Goal: Task Accomplishment & Management: Manage account settings

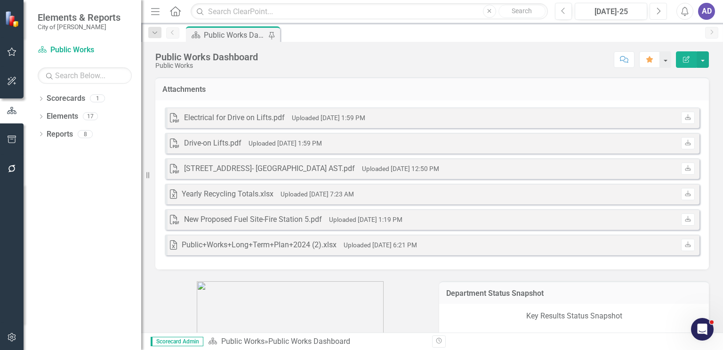
click at [659, 14] on icon "Next" at bounding box center [658, 11] width 5 height 8
click at [681, 116] on link "Download" at bounding box center [688, 118] width 14 height 12
click at [241, 114] on div "Electrical for Drive on Lifts.pdf" at bounding box center [234, 118] width 101 height 11
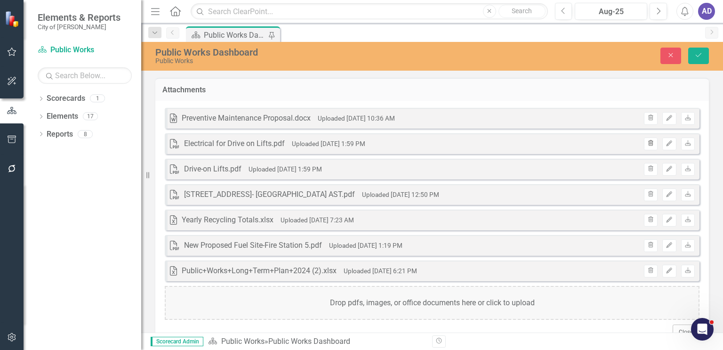
click at [648, 145] on icon "Trash" at bounding box center [651, 144] width 7 height 6
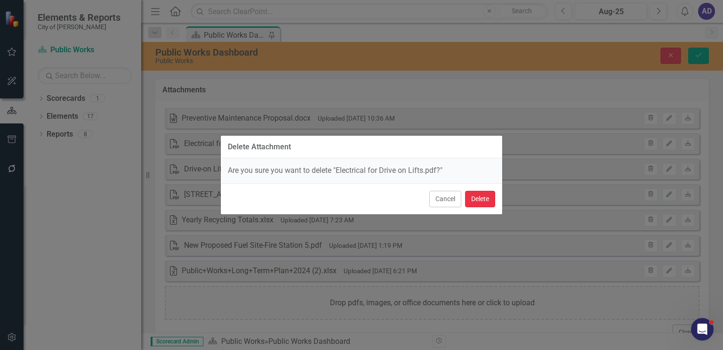
click at [478, 201] on button "Delete" at bounding box center [480, 199] width 30 height 16
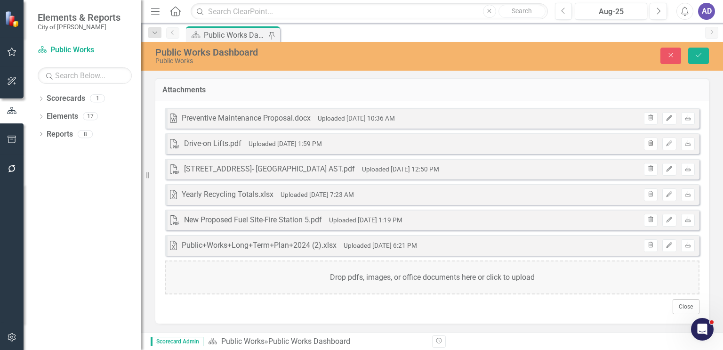
click at [648, 144] on icon "Trash" at bounding box center [651, 144] width 7 height 6
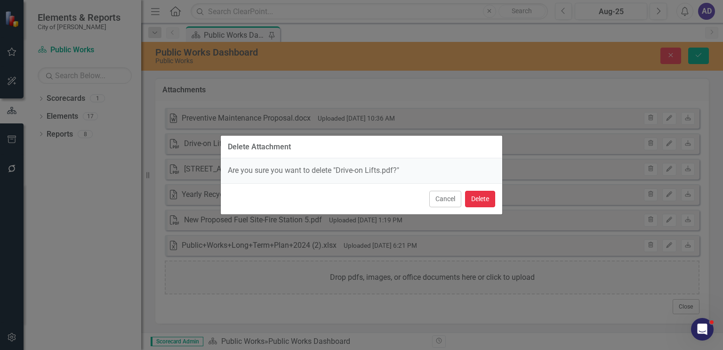
click at [478, 202] on button "Delete" at bounding box center [480, 199] width 30 height 16
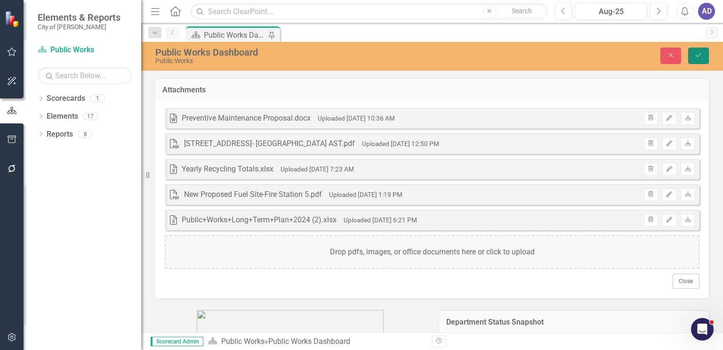
click at [696, 56] on icon "Save" at bounding box center [699, 55] width 8 height 7
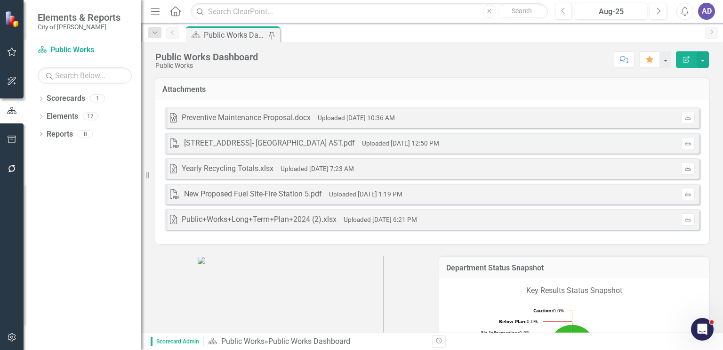
click at [685, 169] on icon at bounding box center [688, 168] width 6 height 6
click at [251, 167] on div "Yearly Recycling Totals.xlsx" at bounding box center [228, 168] width 92 height 11
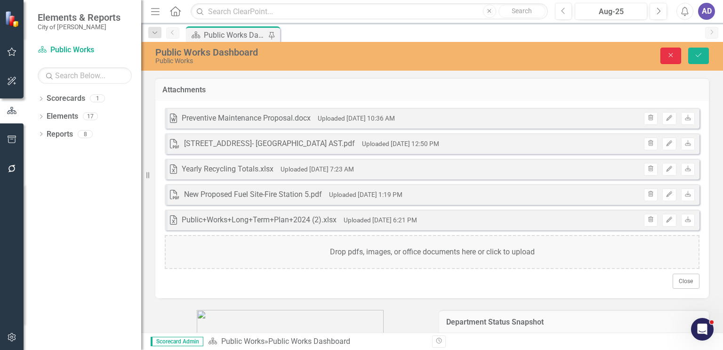
click at [671, 53] on icon "Close" at bounding box center [671, 55] width 8 height 7
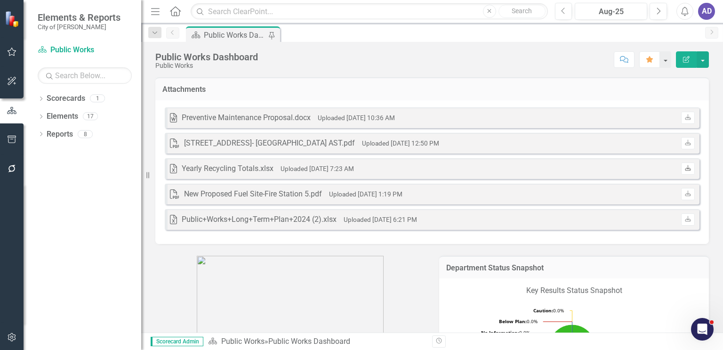
click at [685, 170] on icon "Download" at bounding box center [688, 169] width 7 height 6
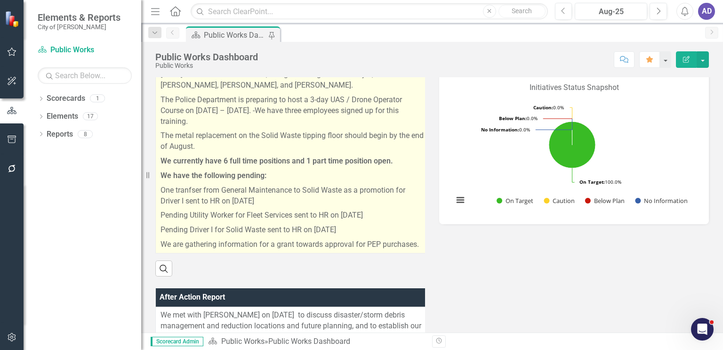
scroll to position [330, 0]
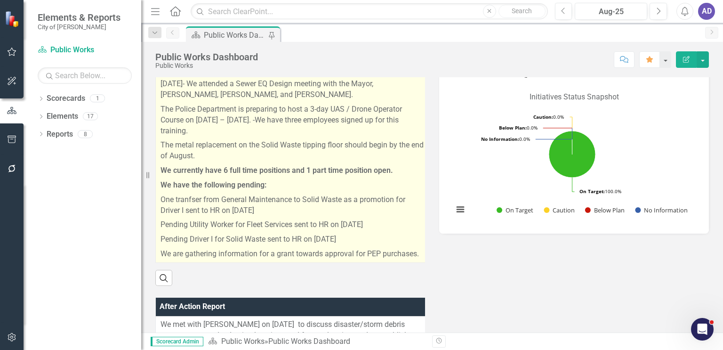
click at [399, 219] on p "Pending Utility Worker for Fleet Services sent to HR on [DATE]" at bounding box center [293, 225] width 265 height 15
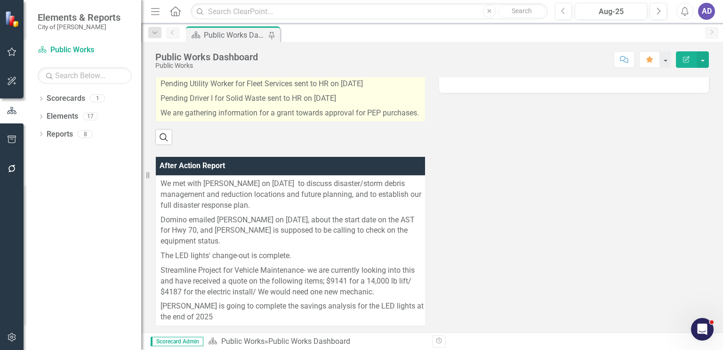
scroll to position [471, 0]
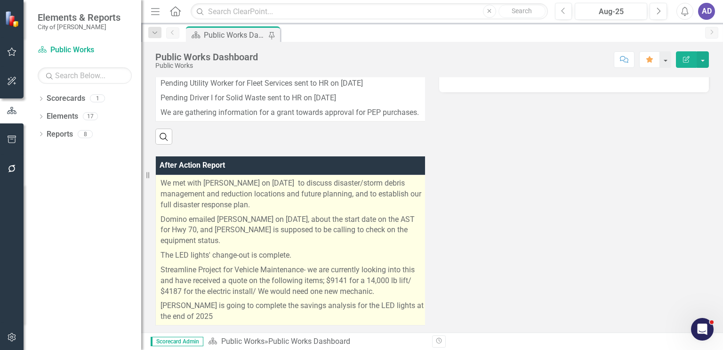
click at [256, 211] on p "We met with [PERSON_NAME] on [DATE] to discuss disaster/storm debris management…" at bounding box center [293, 195] width 264 height 34
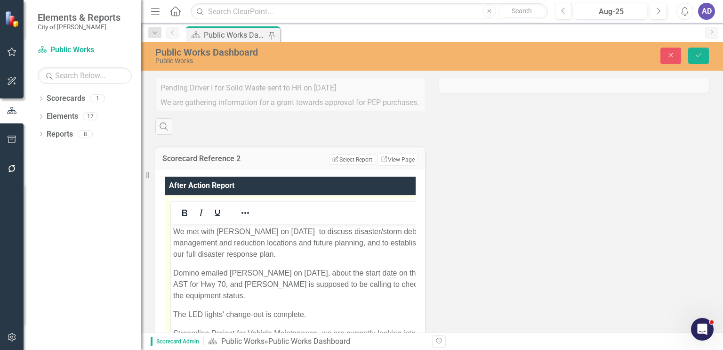
scroll to position [0, 0]
click at [284, 256] on p "We met with [PERSON_NAME] on [DATE] to discuss disaster/storm debris management…" at bounding box center [302, 243] width 259 height 34
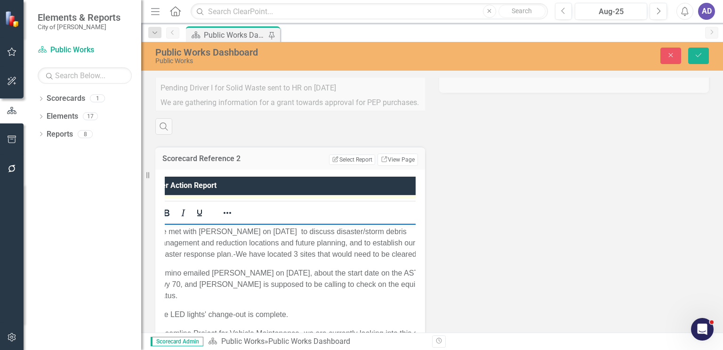
scroll to position [0, 22]
click at [413, 259] on div "After Action Report <p>We met with [PERSON_NAME] on [DATE]&nbsp; to discuss dis…" at bounding box center [290, 310] width 270 height 281
click at [413, 255] on p "We met with [PERSON_NAME] on [DATE] to discuss disaster/storm debris management…" at bounding box center [295, 243] width 288 height 34
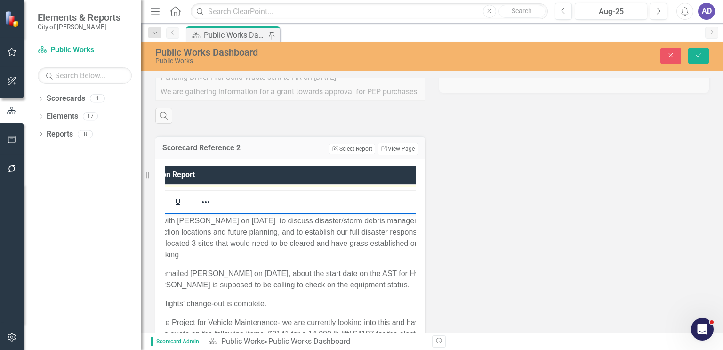
scroll to position [0, 34]
click at [252, 254] on p "We met with [PERSON_NAME] on [DATE] to discuss disaster/storm debris management…" at bounding box center [299, 237] width 320 height 45
click at [696, 57] on icon "Save" at bounding box center [699, 55] width 8 height 7
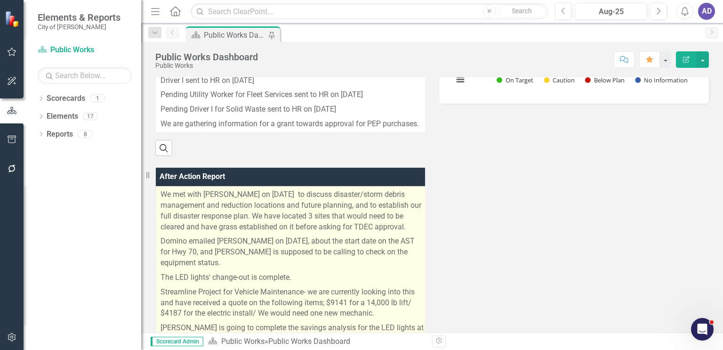
scroll to position [518, 0]
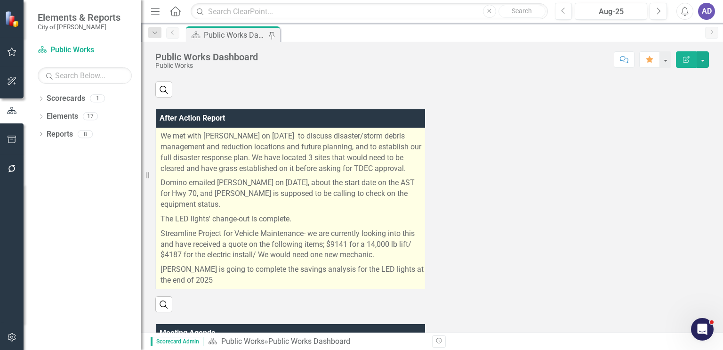
click at [409, 175] on p "We met with [PERSON_NAME] on [DATE] to discuss disaster/storm debris management…" at bounding box center [293, 153] width 265 height 45
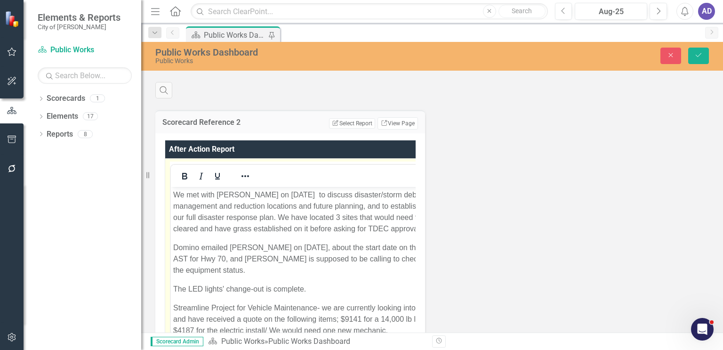
scroll to position [0, 0]
drag, startPoint x: 279, startPoint y: 217, endPoint x: 390, endPoint y: 235, distance: 113.2
click at [390, 235] on p "We met with [PERSON_NAME] on [DATE] to discuss disaster/storm debris management…" at bounding box center [302, 211] width 259 height 45
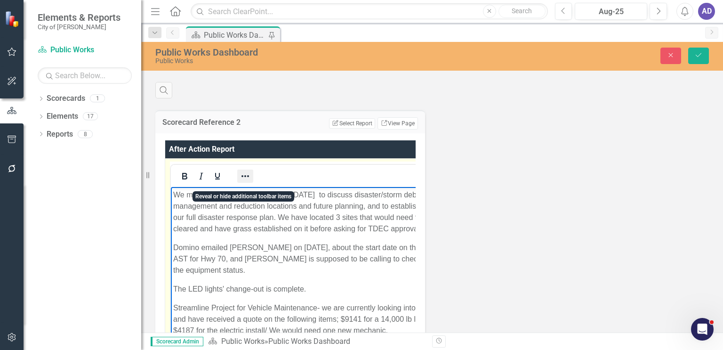
click at [244, 182] on icon "Reveal or hide additional toolbar items" at bounding box center [245, 175] width 11 height 11
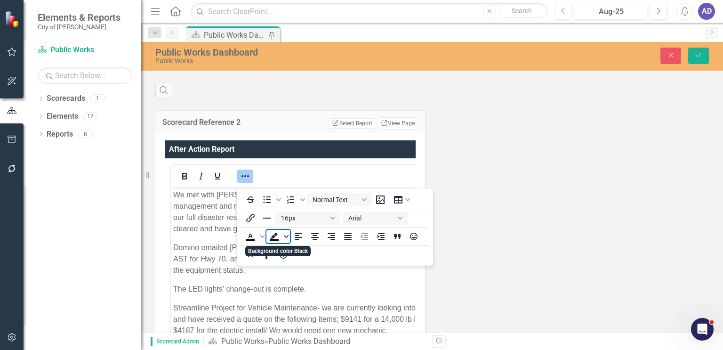
click at [285, 237] on icon "Background color Black" at bounding box center [286, 236] width 5 height 5
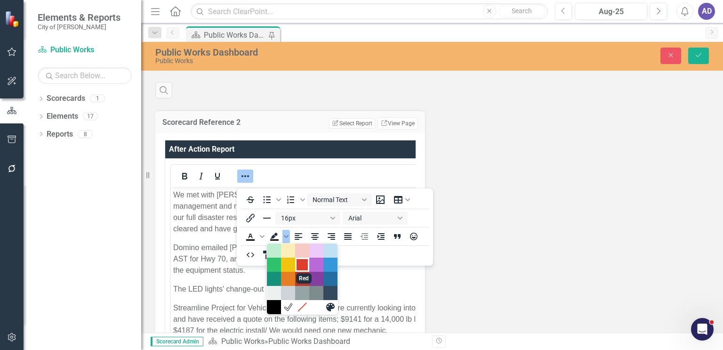
click at [301, 264] on div "Red" at bounding box center [302, 264] width 11 height 11
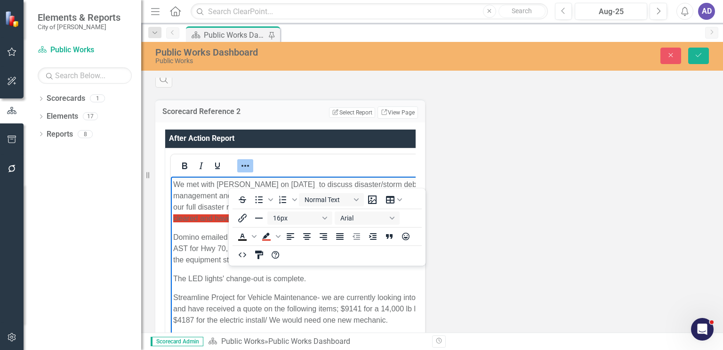
scroll to position [0, 8]
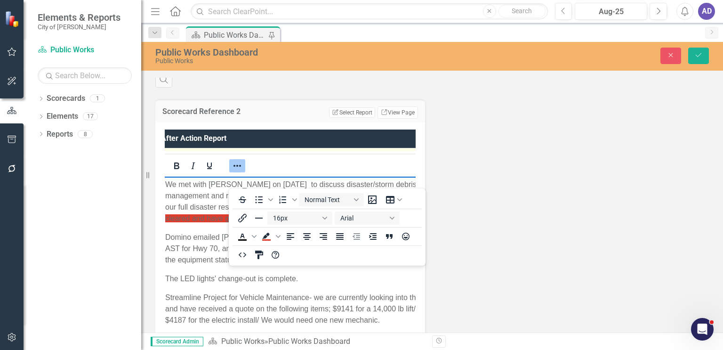
click at [364, 281] on body "We met with [PERSON_NAME] on [DATE] to discuss disaster/storm debris management…" at bounding box center [295, 270] width 265 height 189
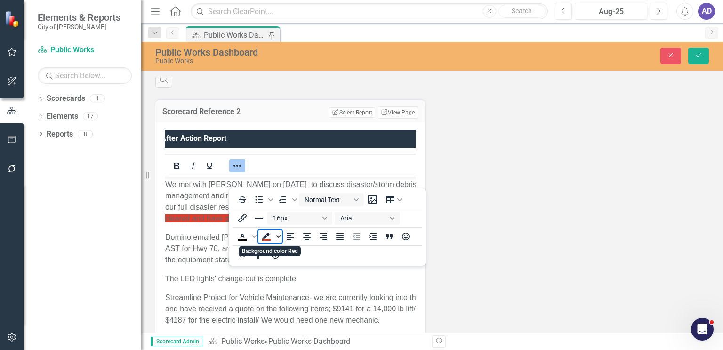
click at [279, 236] on icon "Background color Red" at bounding box center [278, 236] width 5 height 3
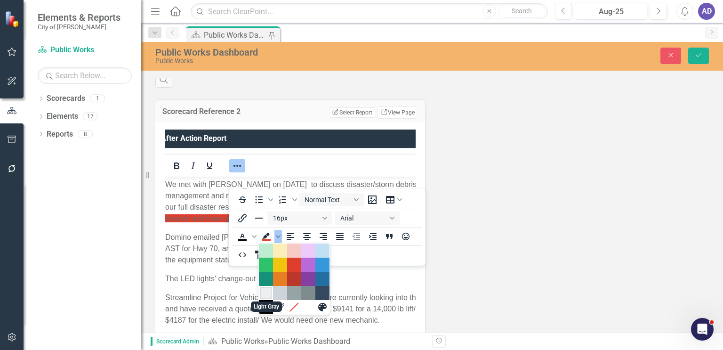
click at [264, 294] on div "Light Gray" at bounding box center [265, 292] width 11 height 11
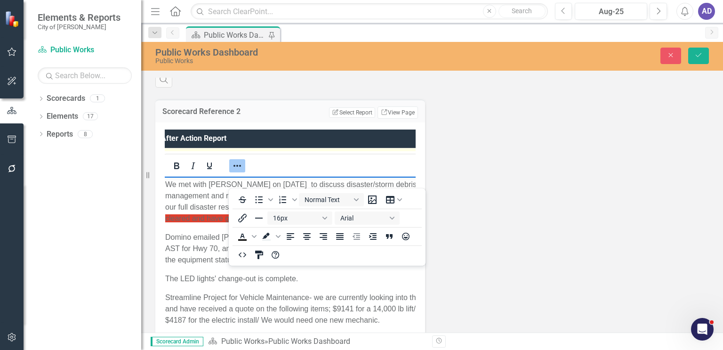
click at [324, 284] on p "The LED lights' change-out is complete. ﻿" at bounding box center [295, 278] width 260 height 11
click at [236, 171] on icon "Reveal or hide additional toolbar items" at bounding box center [237, 165] width 11 height 11
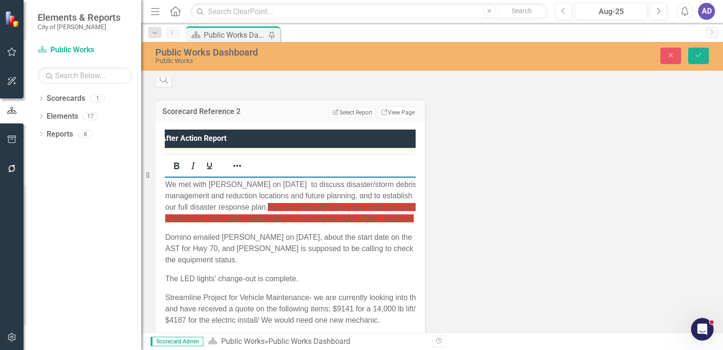
click at [254, 224] on p "We met with [PERSON_NAME] on [DATE] to discuss disaster/storm debris management…" at bounding box center [295, 200] width 260 height 45
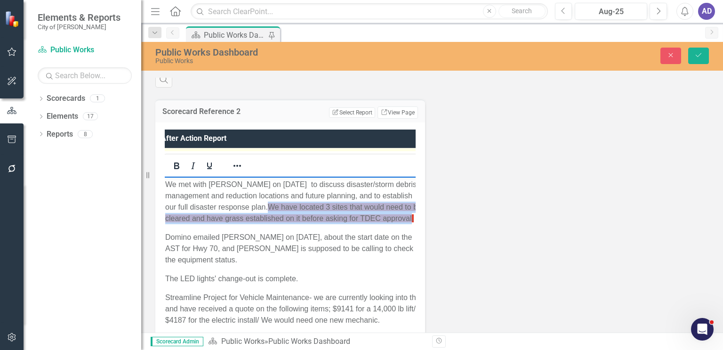
drag, startPoint x: 195, startPoint y: 232, endPoint x: 270, endPoint y: 207, distance: 79.5
click at [270, 207] on span "We have located 3 sites that would need to be cleared and have grass establishe…" at bounding box center [293, 212] width 257 height 19
click at [234, 167] on icon "Reveal or hide additional toolbar items" at bounding box center [238, 166] width 8 height 2
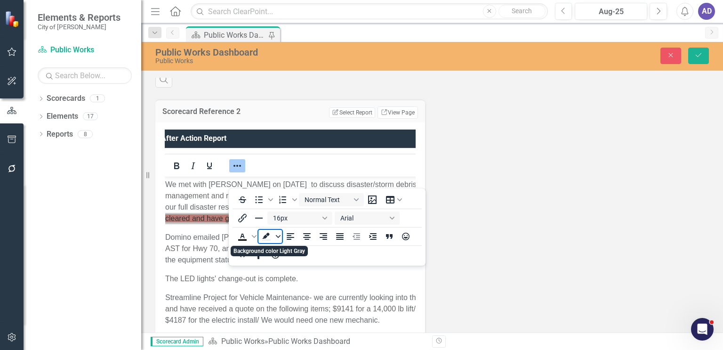
click at [277, 237] on icon "Background color Light Gray" at bounding box center [278, 236] width 5 height 3
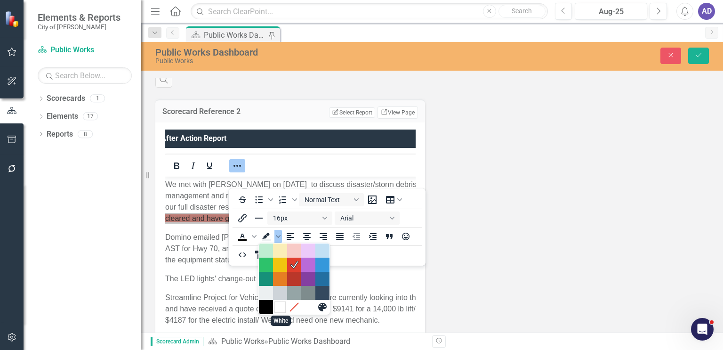
drag, startPoint x: 280, startPoint y: 308, endPoint x: 117, endPoint y: 114, distance: 253.7
click at [280, 308] on div "White" at bounding box center [280, 306] width 11 height 11
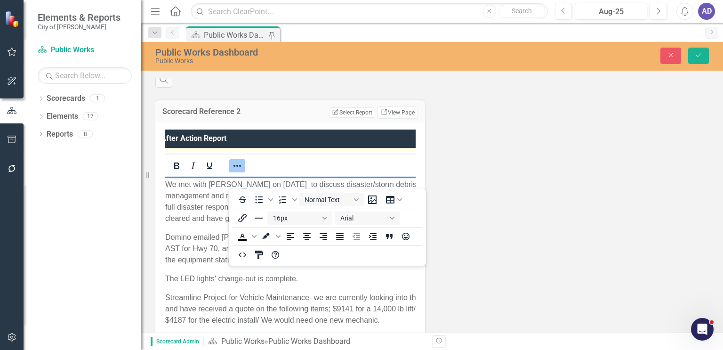
click at [209, 235] on body "We met with [PERSON_NAME] on [DATE] to discuss disaster/storm debris management…" at bounding box center [295, 270] width 265 height 189
drag, startPoint x: 201, startPoint y: 227, endPoint x: 192, endPoint y: 227, distance: 8.5
click at [192, 224] on p "We met with [PERSON_NAME] on [DATE] to discuss disaster/storm debris management…" at bounding box center [295, 200] width 260 height 45
click at [235, 171] on icon "Reveal or hide additional toolbar items" at bounding box center [237, 165] width 11 height 11
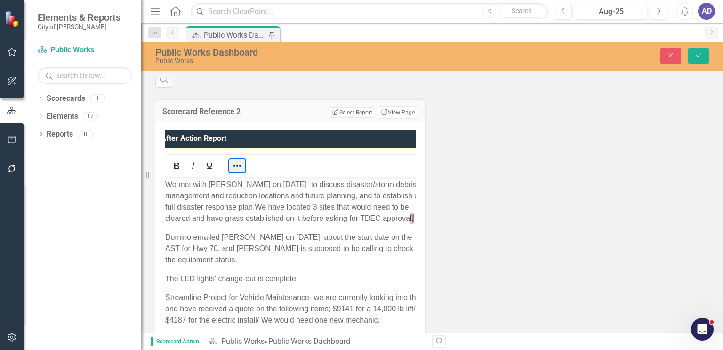
click at [234, 172] on button "Reveal or hide additional toolbar items" at bounding box center [237, 165] width 16 height 13
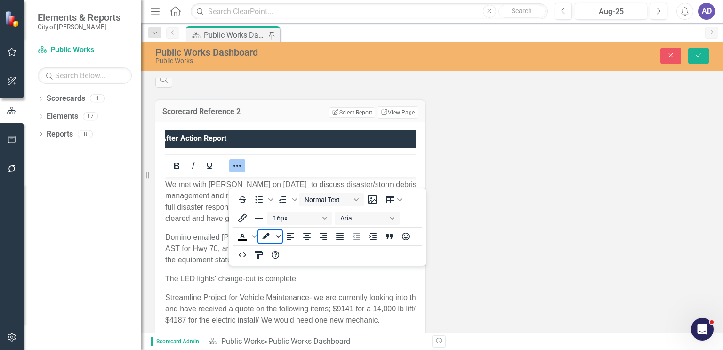
click at [278, 235] on icon "Background color White" at bounding box center [278, 236] width 5 height 5
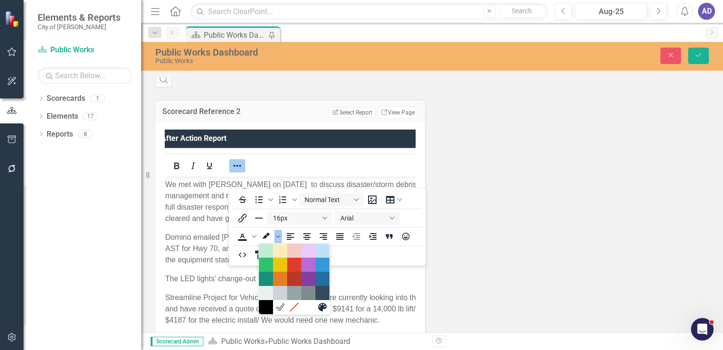
click at [308, 307] on div at bounding box center [294, 307] width 71 height 14
click at [279, 308] on icon "White" at bounding box center [280, 306] width 6 height 5
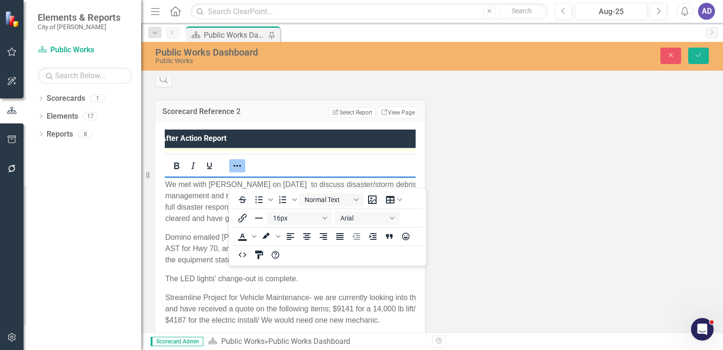
click at [246, 284] on p "The LED lights' change-out is complete." at bounding box center [295, 278] width 261 height 11
click at [237, 171] on icon "Reveal or hide additional toolbar items" at bounding box center [237, 165] width 11 height 11
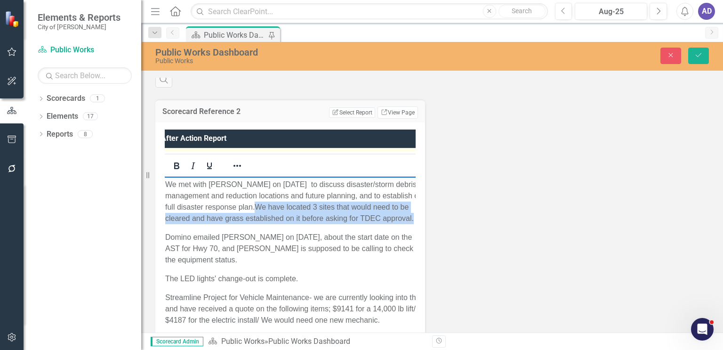
drag, startPoint x: 270, startPoint y: 208, endPoint x: 202, endPoint y: 233, distance: 72.3
click at [202, 224] on p "We met with [PERSON_NAME] on [DATE] to discuss disaster/storm debris management…" at bounding box center [295, 200] width 261 height 45
click at [235, 171] on icon "Reveal or hide additional toolbar items" at bounding box center [237, 165] width 11 height 11
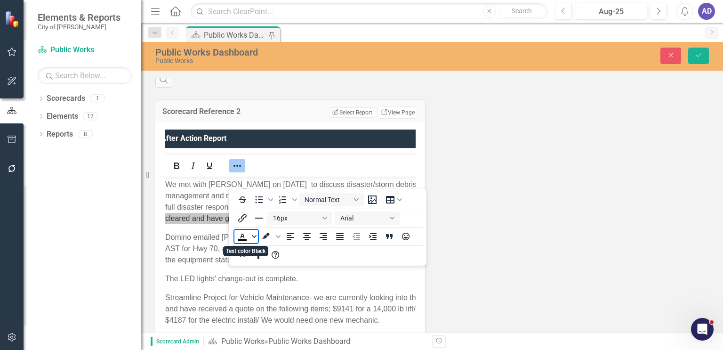
click at [252, 237] on icon "Text color Black" at bounding box center [254, 236] width 5 height 5
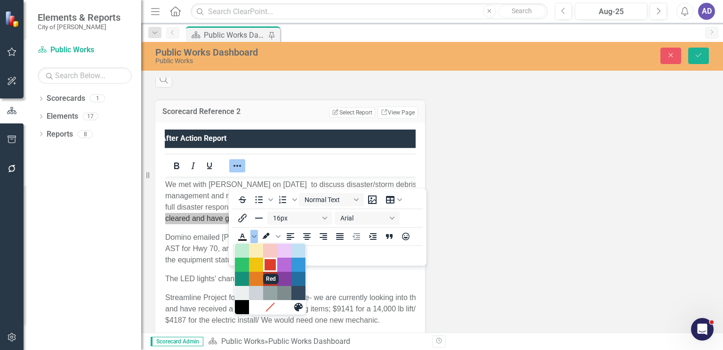
click at [267, 261] on div "Red" at bounding box center [270, 264] width 11 height 11
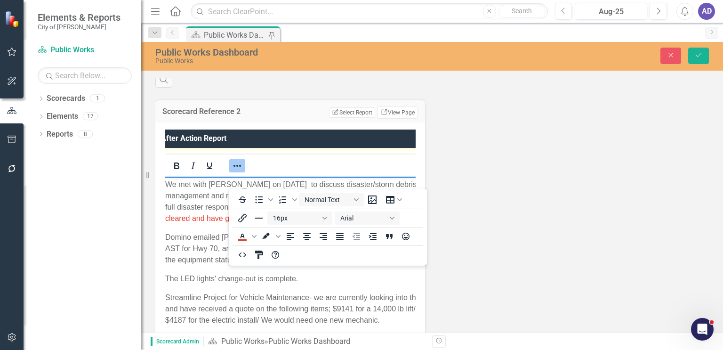
click at [276, 278] on body "We met with [PERSON_NAME] on [DATE] to discuss disaster/storm debris management…" at bounding box center [296, 270] width 266 height 189
click at [340, 265] on p "Domino emailed [PERSON_NAME] on [DATE], about the start date on the AST for Hwy…" at bounding box center [295, 248] width 261 height 34
click at [238, 171] on icon "Reveal or hide additional toolbar items" at bounding box center [237, 165] width 11 height 11
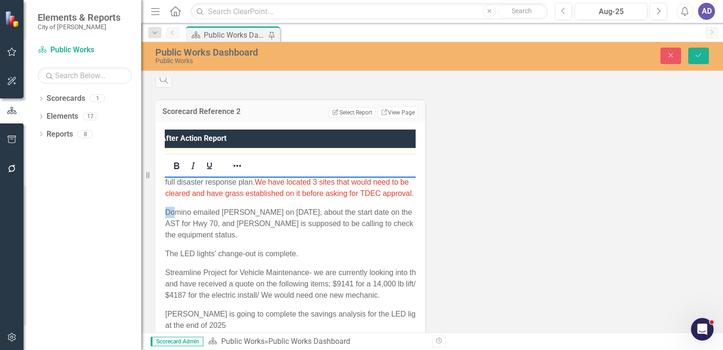
scroll to position [0, 5]
drag, startPoint x: 168, startPoint y: 211, endPoint x: 242, endPoint y: 233, distance: 77.0
click at [242, 233] on p "Domino emailed [PERSON_NAME] on [DATE], about the start date on the AST for Hwy…" at bounding box center [298, 223] width 261 height 34
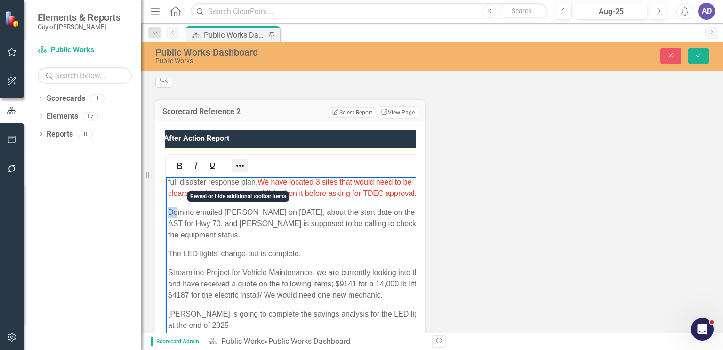
click at [239, 171] on icon "Reveal or hide additional toolbar items" at bounding box center [240, 165] width 11 height 11
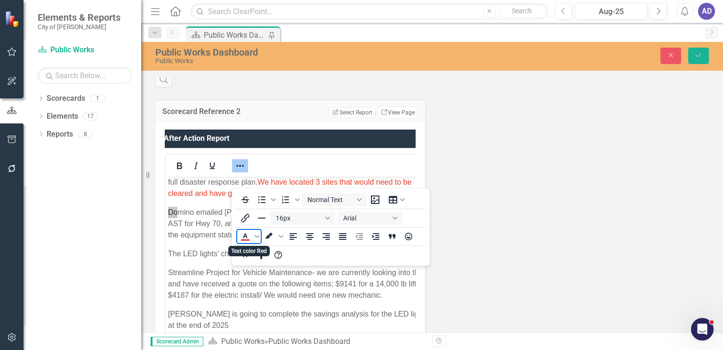
click at [243, 237] on icon "Text color Red" at bounding box center [245, 236] width 11 height 11
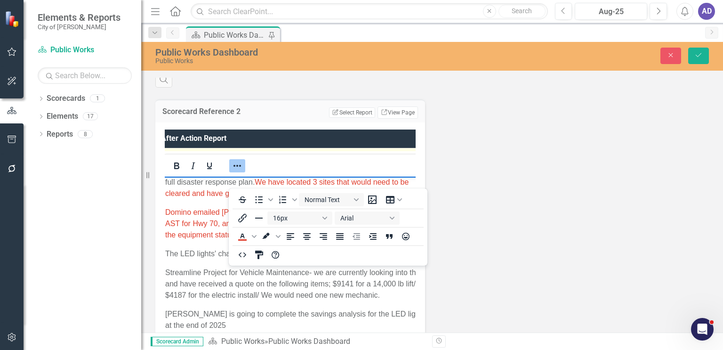
click at [320, 257] on p "The LED lights' change-out is complete." at bounding box center [296, 253] width 262 height 11
click at [325, 259] on p "The LED lights' change-out is complete." at bounding box center [296, 253] width 262 height 11
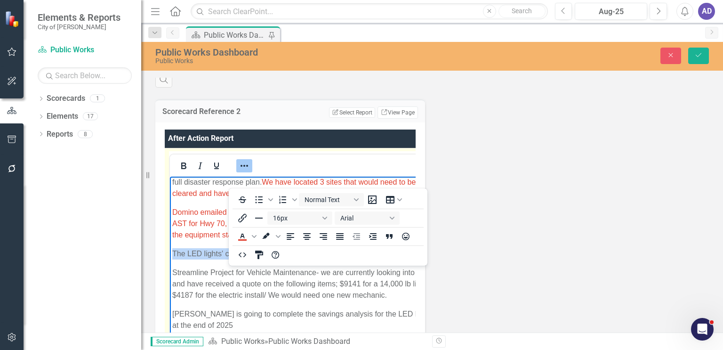
drag, startPoint x: 174, startPoint y: 253, endPoint x: 308, endPoint y: 248, distance: 133.8
click at [308, 248] on p "The LED lights' change-out is complete." at bounding box center [303, 253] width 262 height 11
click at [239, 235] on icon "Text color Red" at bounding box center [242, 236] width 11 height 11
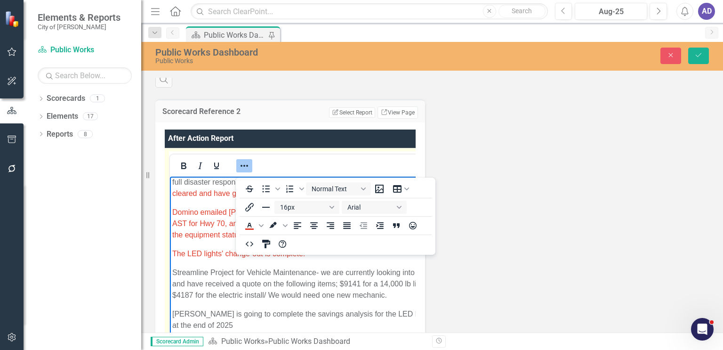
click at [326, 255] on p "The LED lights' change-out is complete." at bounding box center [303, 253] width 263 height 11
click at [244, 171] on icon "Reveal or hide additional toolbar items" at bounding box center [244, 165] width 11 height 11
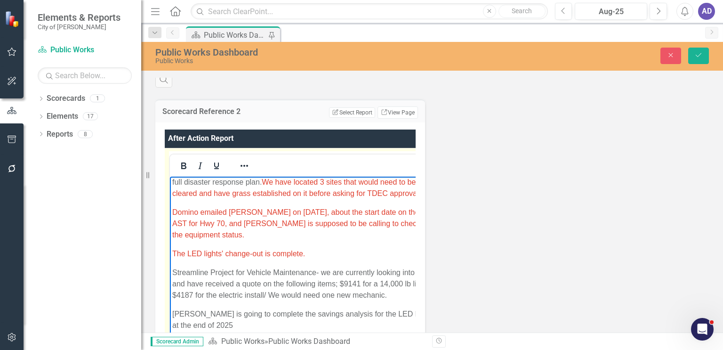
click at [300, 249] on p "The LED lights' change-out is complete." at bounding box center [303, 253] width 263 height 11
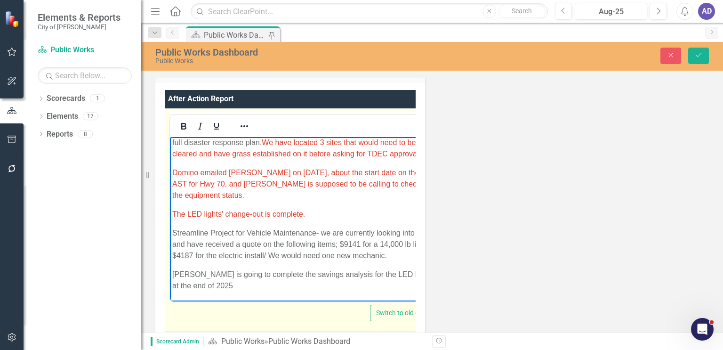
scroll to position [612, 0]
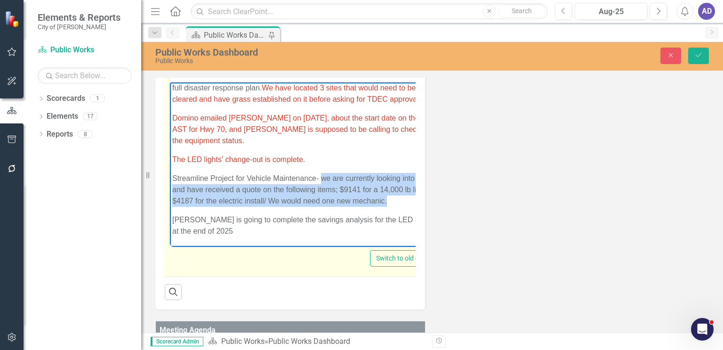
drag, startPoint x: 400, startPoint y: 203, endPoint x: 322, endPoint y: 182, distance: 80.8
click at [322, 182] on p "Streamline Project for Vehicle Maintenance- we are currently looking into this …" at bounding box center [303, 189] width 263 height 34
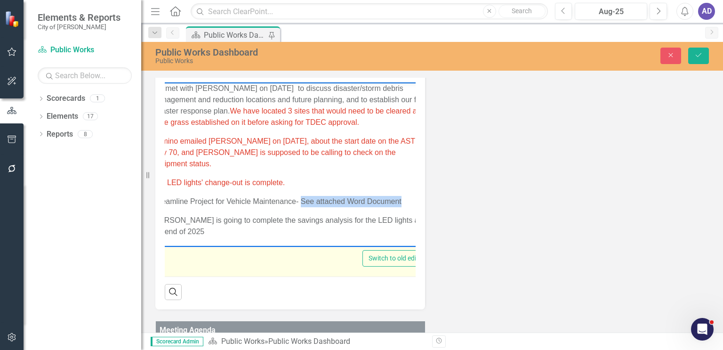
scroll to position [0, 45]
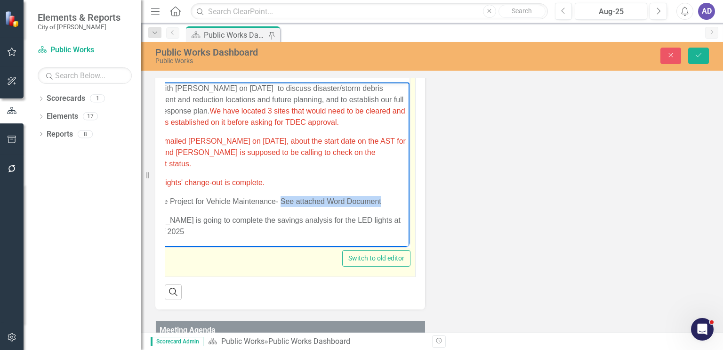
drag, startPoint x: 280, startPoint y: 200, endPoint x: 388, endPoint y: 202, distance: 107.4
click at [388, 200] on p "Streamline Project for Vehicle Maintenance- See attached Word Document" at bounding box center [270, 200] width 276 height 11
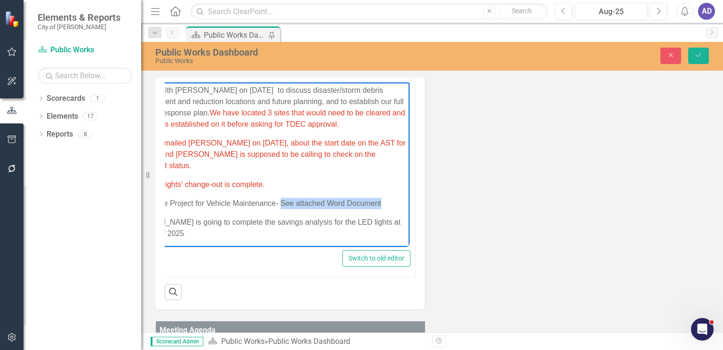
scroll to position [538, 0]
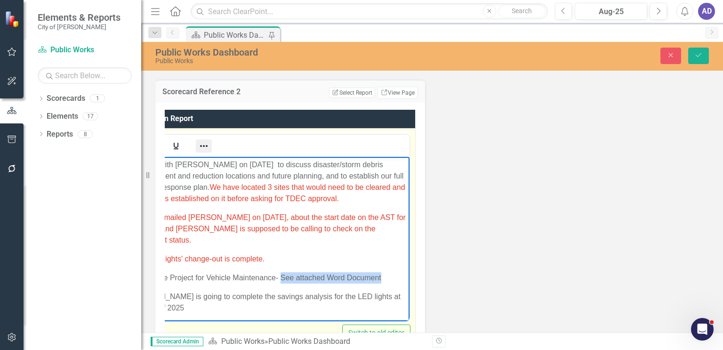
click at [202, 148] on icon "Reveal or hide additional toolbar items" at bounding box center [203, 145] width 11 height 11
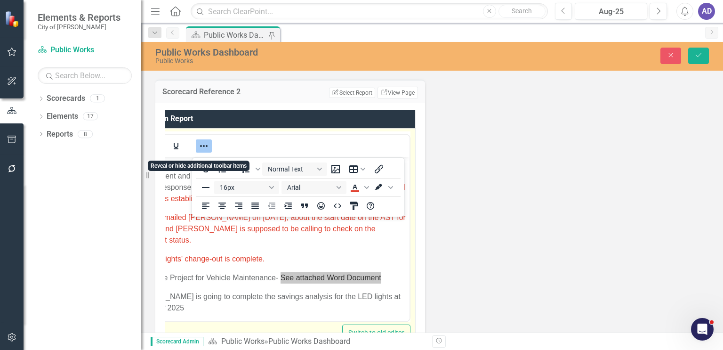
click at [201, 147] on icon "Reveal or hide additional toolbar items" at bounding box center [204, 146] width 8 height 2
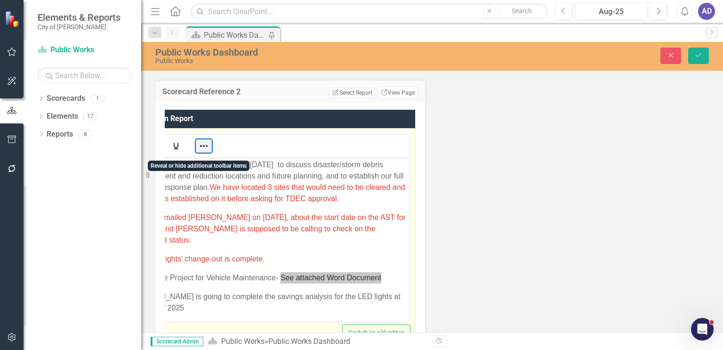
click at [201, 150] on button "Reveal or hide additional toolbar items" at bounding box center [204, 145] width 16 height 13
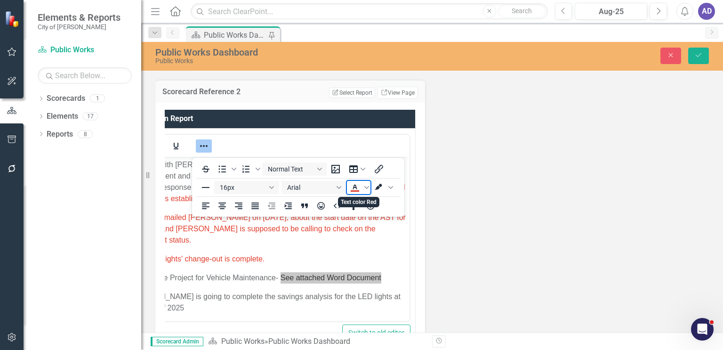
click at [352, 188] on icon "Text color Red" at bounding box center [354, 187] width 11 height 11
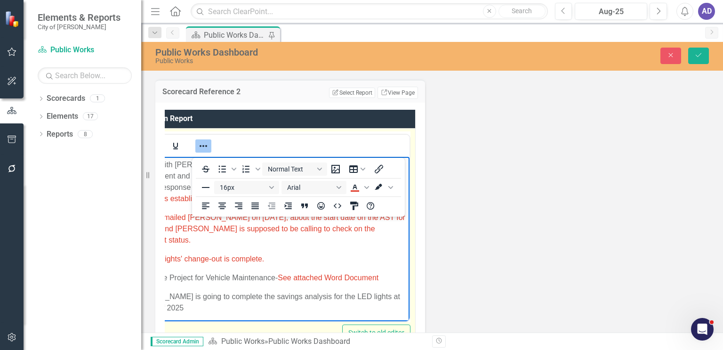
click at [323, 251] on body "We met with [PERSON_NAME] on [DATE] to discuss disaster/storm debris management…" at bounding box center [269, 239] width 281 height 167
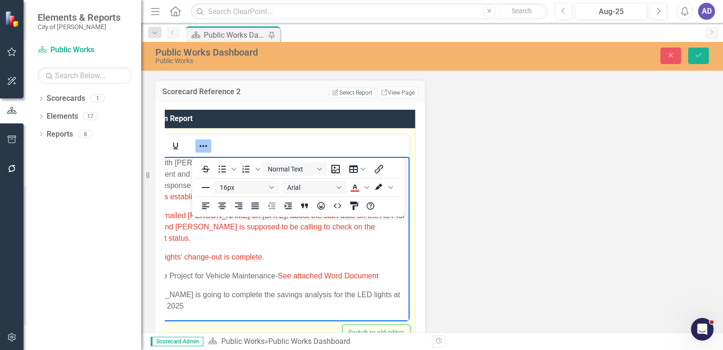
scroll to position [2, 0]
drag, startPoint x: 406, startPoint y: 291, endPoint x: 751, endPoint y: 389, distance: 358.8
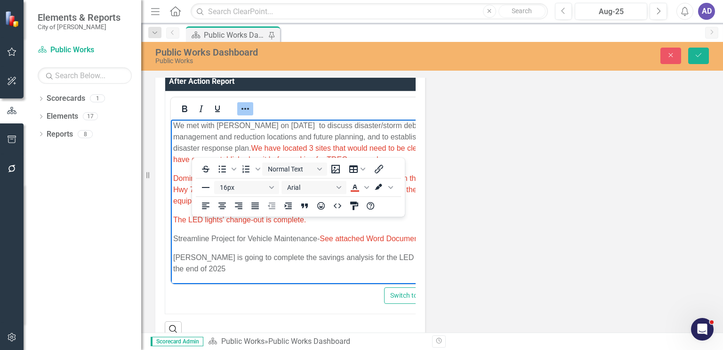
scroll to position [0, 0]
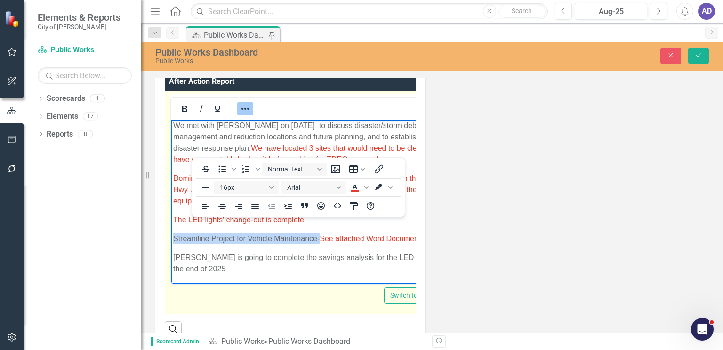
drag, startPoint x: 175, startPoint y: 239, endPoint x: 319, endPoint y: 235, distance: 144.1
click at [319, 235] on p "Streamline Project for Vehicle Maintenance- See attached Word Document" at bounding box center [311, 238] width 276 height 11
click at [181, 114] on icon "Bold" at bounding box center [184, 108] width 11 height 11
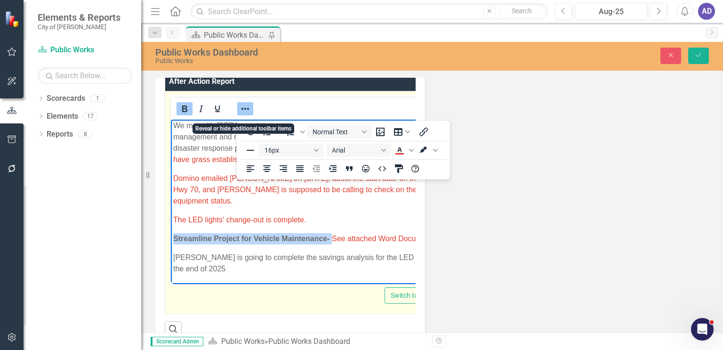
click at [244, 111] on icon "Reveal or hide additional toolbar items" at bounding box center [245, 108] width 11 height 11
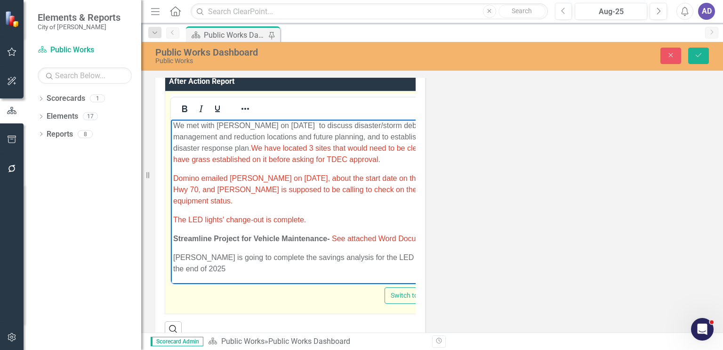
click at [347, 205] on p "Domino emailed [PERSON_NAME] on [DATE], about the start date on the AST for Hwy…" at bounding box center [311, 189] width 276 height 34
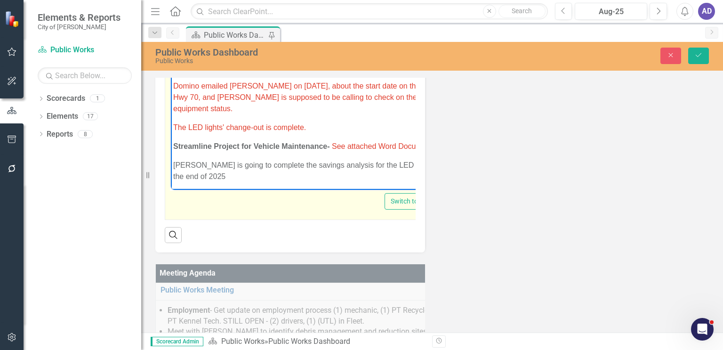
click at [173, 127] on body "We met with [PERSON_NAME] on [DATE] to discuss disaster/storm debris management…" at bounding box center [311, 108] width 281 height 167
drag, startPoint x: 173, startPoint y: 126, endPoint x: 240, endPoint y: 127, distance: 66.9
click at [240, 127] on body "We met with [PERSON_NAME] on [DATE] to discuss disaster/storm debris management…" at bounding box center [316, 108] width 290 height 167
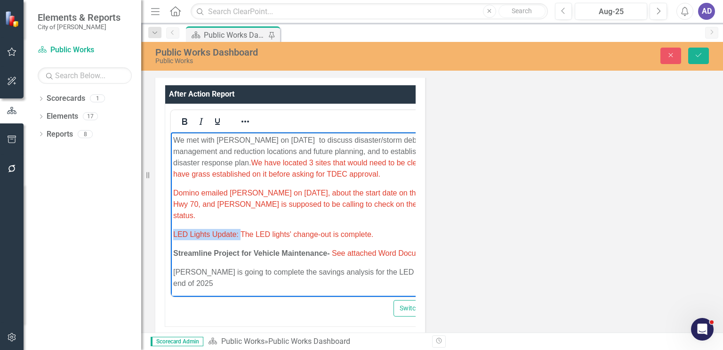
scroll to position [563, 0]
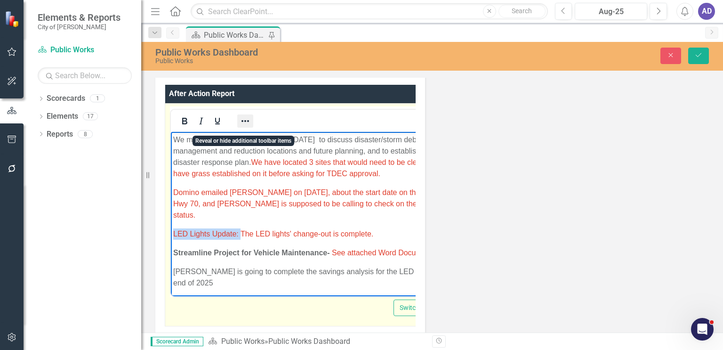
click at [247, 126] on icon "Reveal or hide additional toolbar items" at bounding box center [245, 120] width 11 height 11
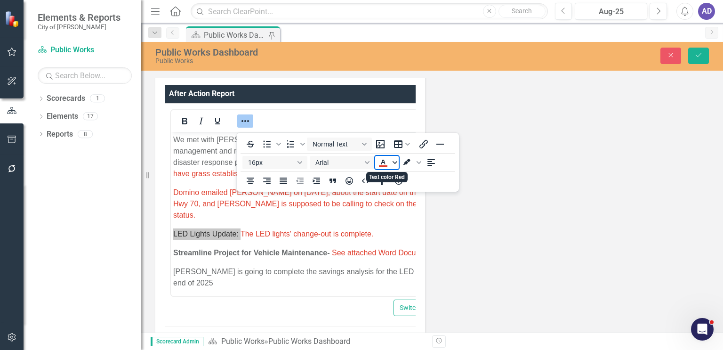
click at [396, 164] on icon "Text color Red" at bounding box center [395, 162] width 5 height 5
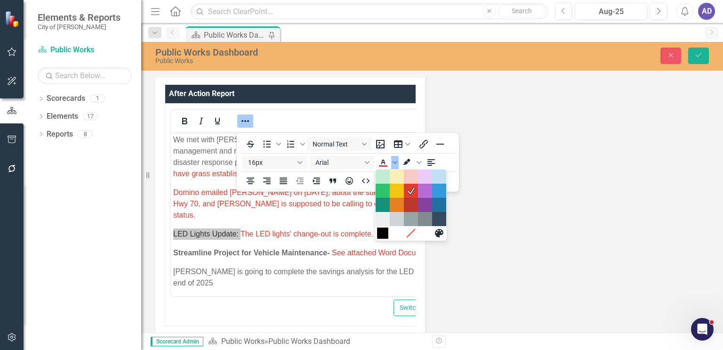
click at [382, 234] on div "Black" at bounding box center [382, 232] width 11 height 11
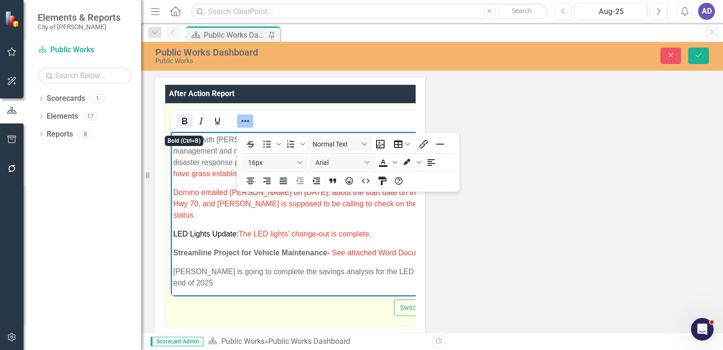
click at [189, 124] on icon "Bold" at bounding box center [184, 120] width 11 height 11
click at [338, 225] on body "We met with [PERSON_NAME] on [DATE] to discuss disaster/storm debris management…" at bounding box center [316, 214] width 291 height 167
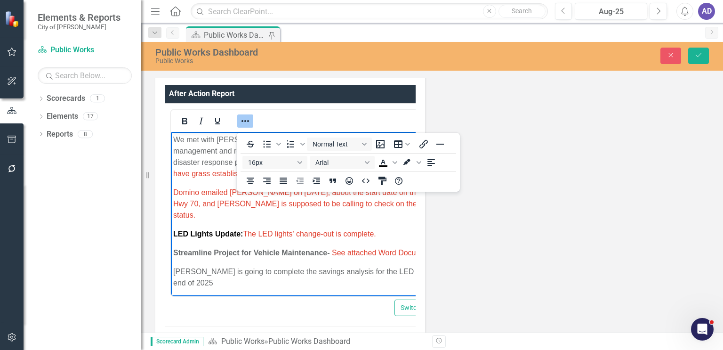
click at [585, 211] on div "Departmental Overview We are currently in the process of completing a lockout/t…" at bounding box center [432, 137] width 568 height 911
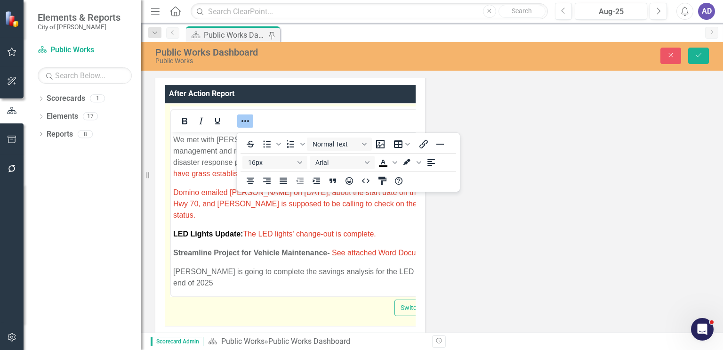
click at [245, 122] on icon "Reveal or hide additional toolbar items" at bounding box center [246, 121] width 8 height 2
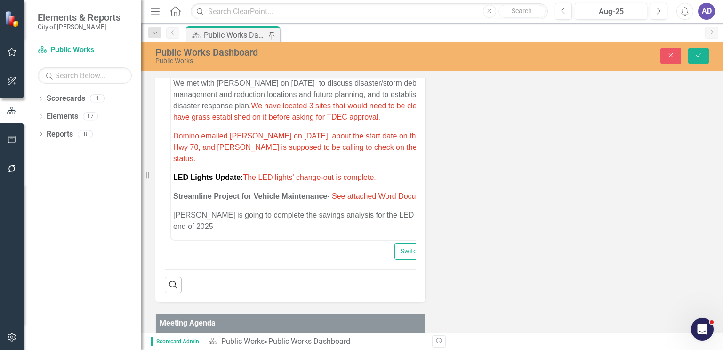
scroll to position [610, 0]
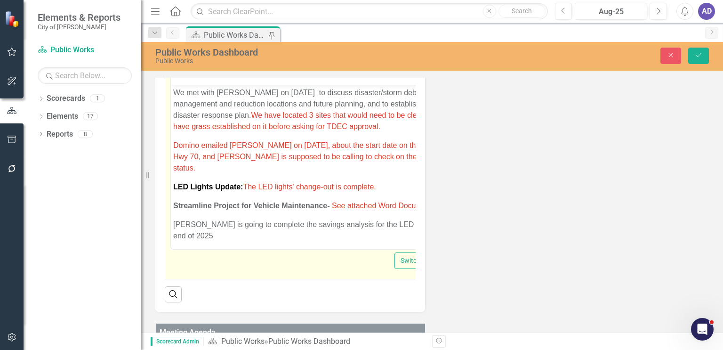
click at [173, 145] on body "We met with [PERSON_NAME] on [DATE] to discuss disaster/storm debris management…" at bounding box center [316, 167] width 291 height 167
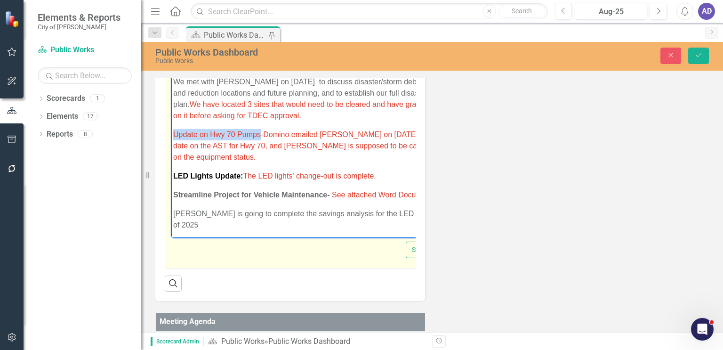
drag, startPoint x: 174, startPoint y: 131, endPoint x: 260, endPoint y: 129, distance: 86.7
click at [260, 129] on p "Update on Hwy 70 Pumps-Domino emailed [PERSON_NAME] on [DATE], about the start …" at bounding box center [322, 146] width 298 height 34
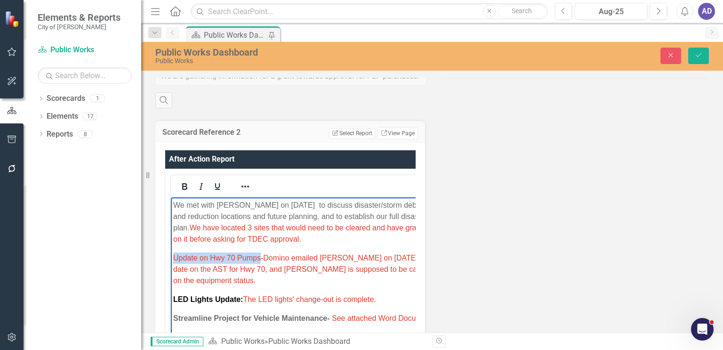
scroll to position [474, 0]
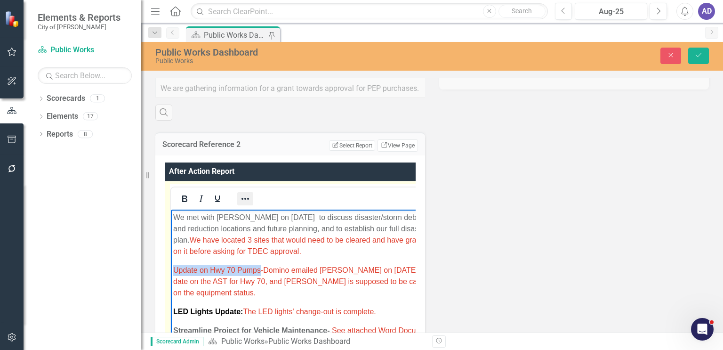
click at [248, 200] on icon "Reveal or hide additional toolbar items" at bounding box center [246, 199] width 8 height 2
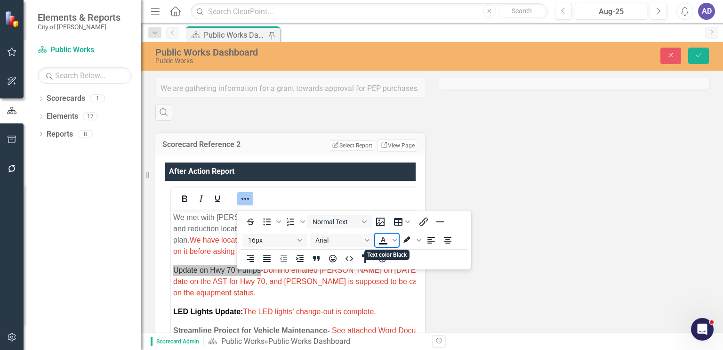
click at [383, 243] on icon "Text color Black" at bounding box center [383, 243] width 8 height 1
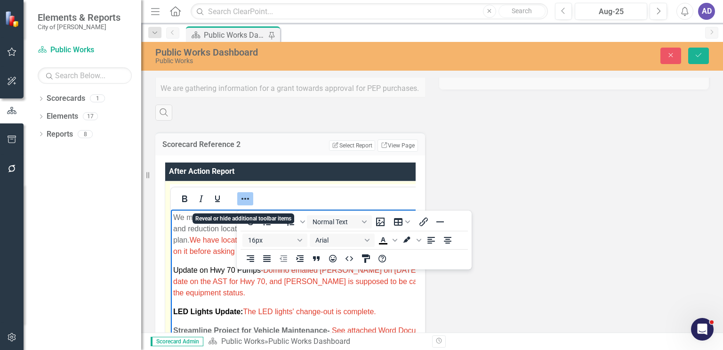
click at [243, 203] on icon "Reveal or hide additional toolbar items" at bounding box center [245, 198] width 11 height 11
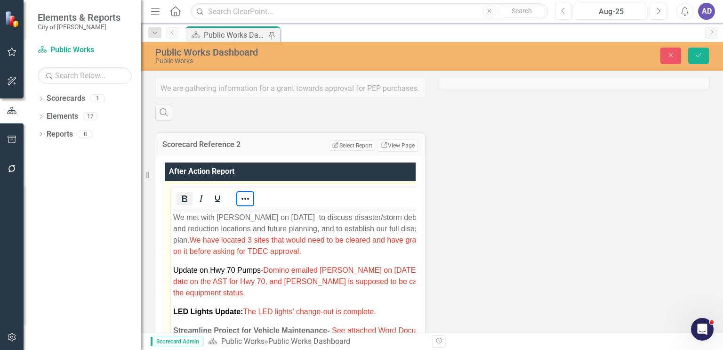
click at [186, 202] on icon "Bold" at bounding box center [184, 198] width 5 height 7
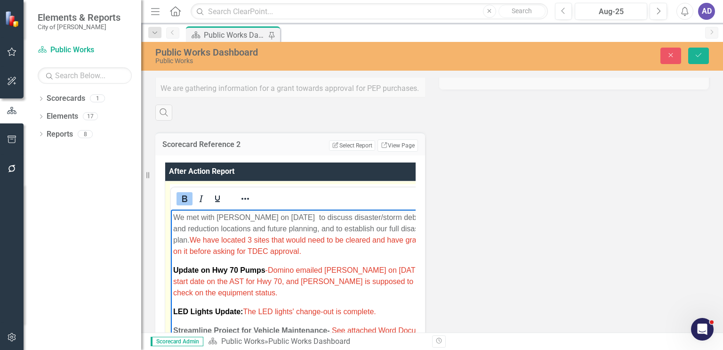
click at [340, 251] on p "We met with [PERSON_NAME] on [DATE] to discuss disaster/storm debris management…" at bounding box center [322, 233] width 299 height 45
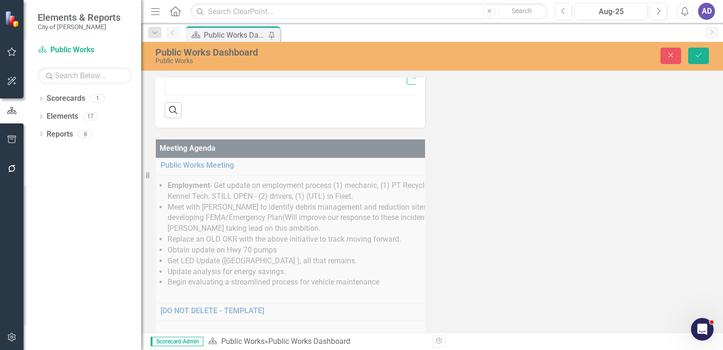
scroll to position [804, 0]
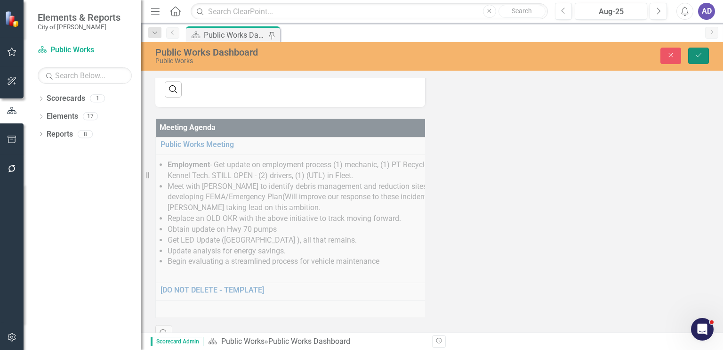
click at [700, 60] on button "Save" at bounding box center [699, 56] width 21 height 16
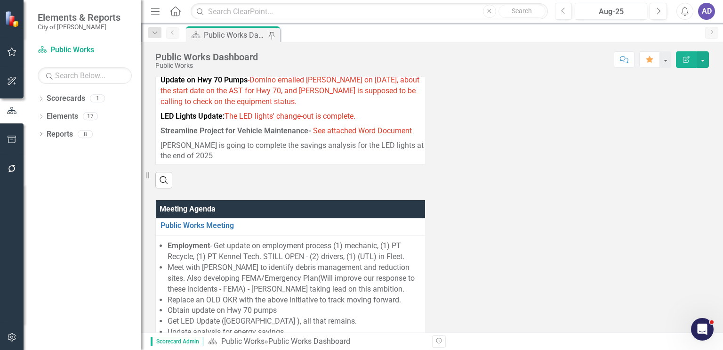
scroll to position [706, 0]
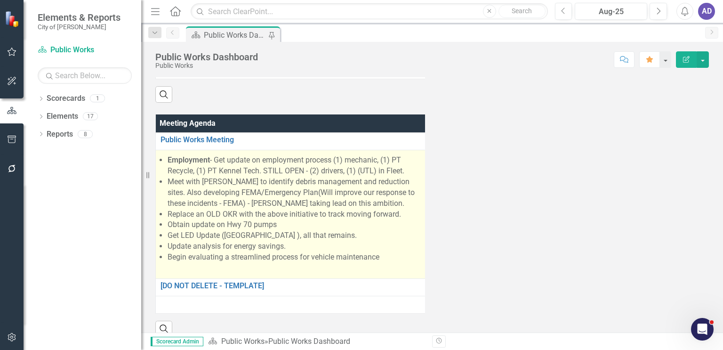
drag, startPoint x: 169, startPoint y: 194, endPoint x: 207, endPoint y: 199, distance: 39.0
click at [207, 199] on li "Meet with [PERSON_NAME] to identify debris management and reduction sites. Also…" at bounding box center [296, 193] width 257 height 32
click at [206, 199] on li "Meet with [PERSON_NAME] to identify debris management and reduction sites. Also…" at bounding box center [296, 193] width 257 height 32
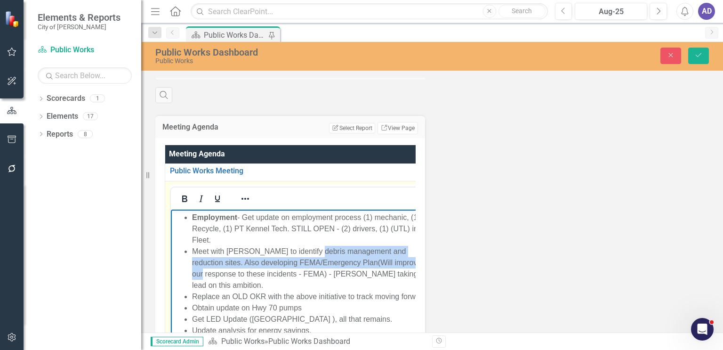
scroll to position [0, 0]
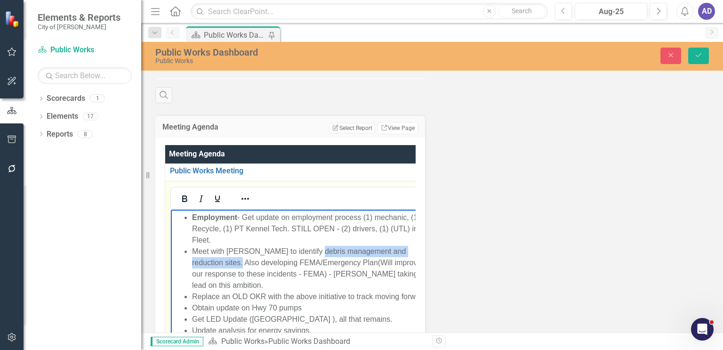
drag, startPoint x: 308, startPoint y: 252, endPoint x: 211, endPoint y: 262, distance: 98.0
click at [211, 262] on li "Meet with [PERSON_NAME] to identify debris management and reduction sites. Also…" at bounding box center [312, 267] width 240 height 45
copy li "debris management and reduction sites."
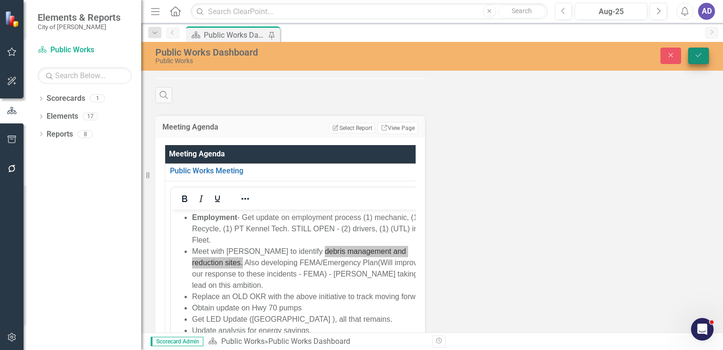
drag, startPoint x: 699, startPoint y: 57, endPoint x: 192, endPoint y: 17, distance: 508.3
click at [699, 57] on icon "Save" at bounding box center [699, 55] width 8 height 7
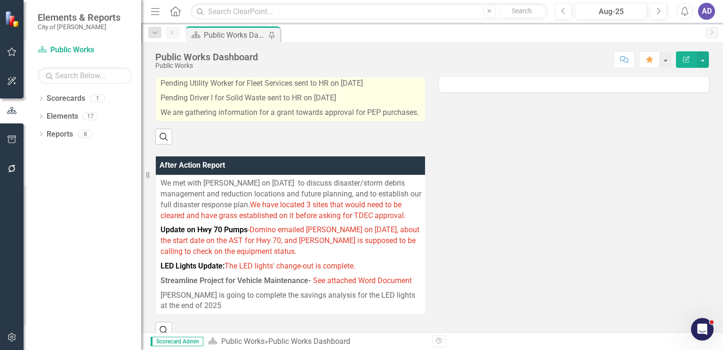
scroll to position [518, 0]
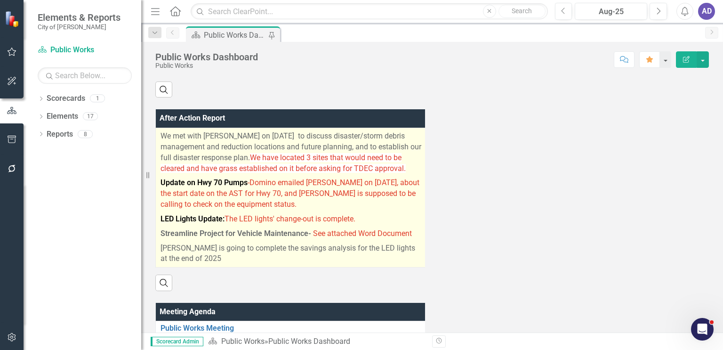
click at [161, 143] on p "We met with [PERSON_NAME] on [DATE] to discuss disaster/storm debris management…" at bounding box center [292, 153] width 262 height 45
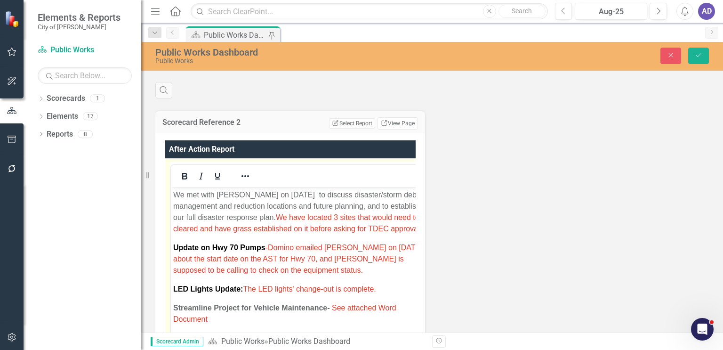
scroll to position [0, 0]
click at [175, 193] on p "We met with [PERSON_NAME] on [DATE] to discuss disaster/storm debris management…" at bounding box center [301, 211] width 257 height 45
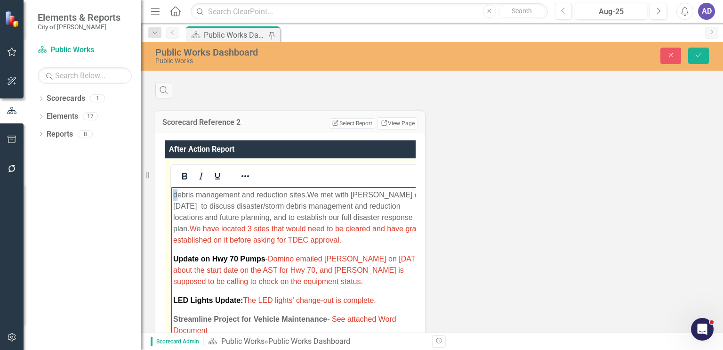
click at [178, 193] on p "debris management and reduction sites.We met with [PERSON_NAME] on [DATE] to di…" at bounding box center [301, 217] width 257 height 57
click at [202, 195] on p "Debris management and reduction sites.We met with [PERSON_NAME] on [DATE] to di…" at bounding box center [302, 217] width 258 height 57
click at [261, 195] on p "Debris Management and reduction sites.We met with [PERSON_NAME] on [DATE] to di…" at bounding box center [302, 217] width 258 height 57
click at [297, 194] on p "Debris Management and Reduction sites.We met with [PERSON_NAME] on [DATE] to di…" at bounding box center [302, 217] width 259 height 57
click at [310, 195] on p "Debris Management and Reduction Sites.We met with [PERSON_NAME] on [DATE] to di…" at bounding box center [302, 217] width 259 height 57
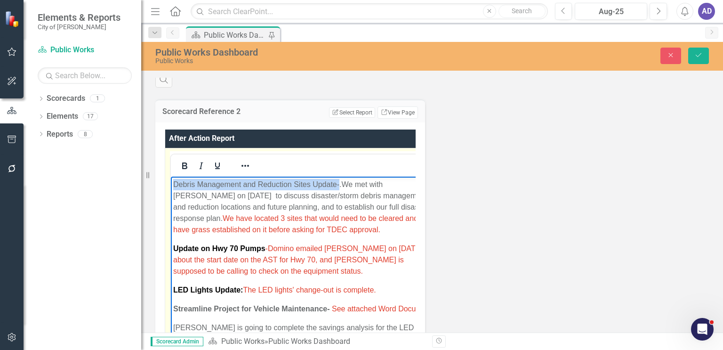
drag, startPoint x: 181, startPoint y: 185, endPoint x: 340, endPoint y: 181, distance: 159.2
click at [340, 181] on body "Debris Management and Reduction Sites Update-.We met with [PERSON_NAME] on [DAT…" at bounding box center [305, 265] width 268 height 178
click at [243, 170] on icon "Reveal or hide additional toolbar items" at bounding box center [245, 165] width 11 height 11
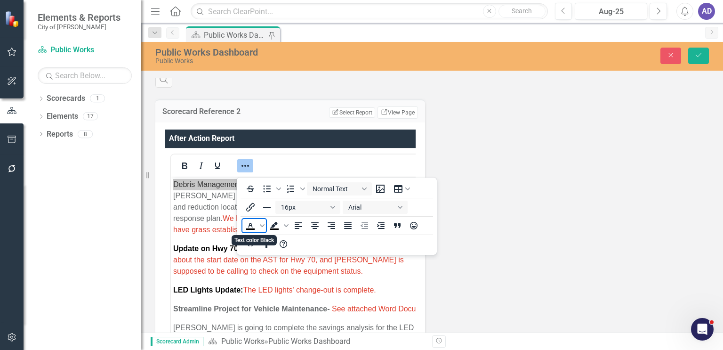
click at [251, 226] on icon "Text color Black" at bounding box center [251, 225] width 4 height 5
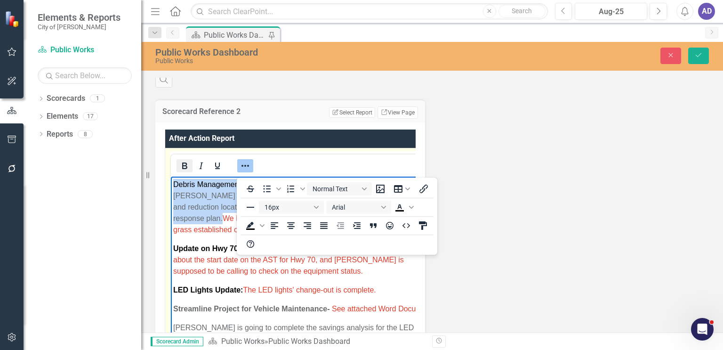
click at [183, 169] on icon "Bold" at bounding box center [184, 165] width 5 height 7
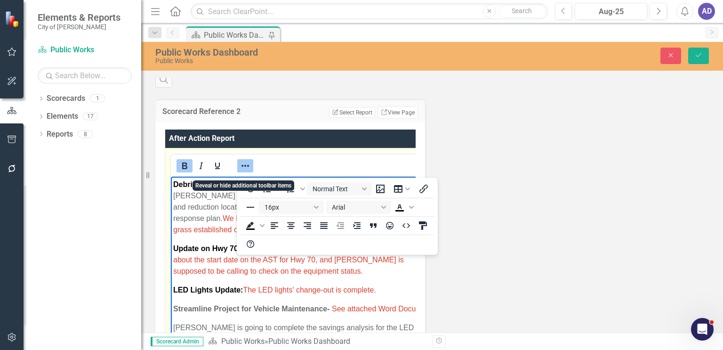
drag, startPoint x: 243, startPoint y: 173, endPoint x: 248, endPoint y: 172, distance: 4.8
click at [243, 171] on icon "Reveal or hide additional toolbar items" at bounding box center [245, 165] width 11 height 11
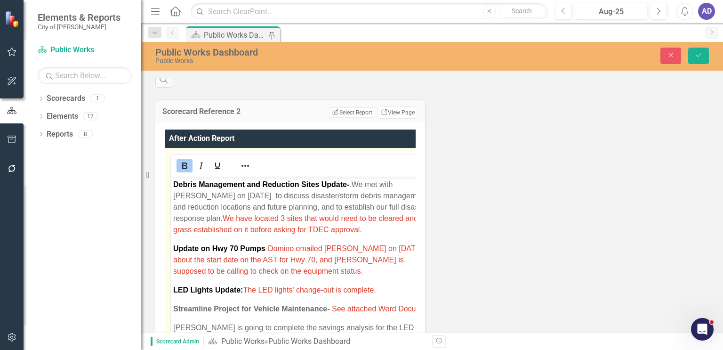
click at [370, 169] on div at bounding box center [305, 165] width 269 height 18
click at [343, 240] on body "Debris Management and Reduction Sites Update- .We met with [PERSON_NAME] on [DA…" at bounding box center [305, 265] width 269 height 178
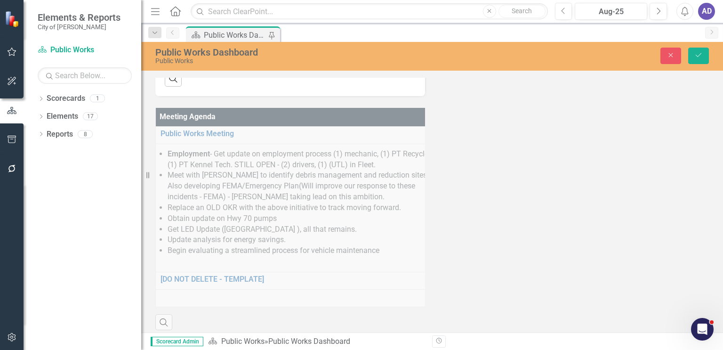
scroll to position [895, 0]
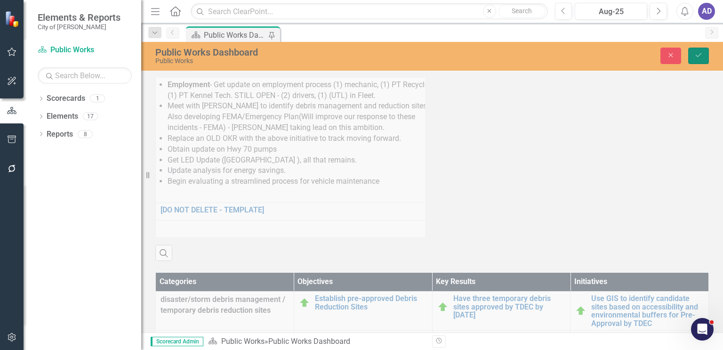
click at [700, 53] on icon "Save" at bounding box center [699, 55] width 8 height 7
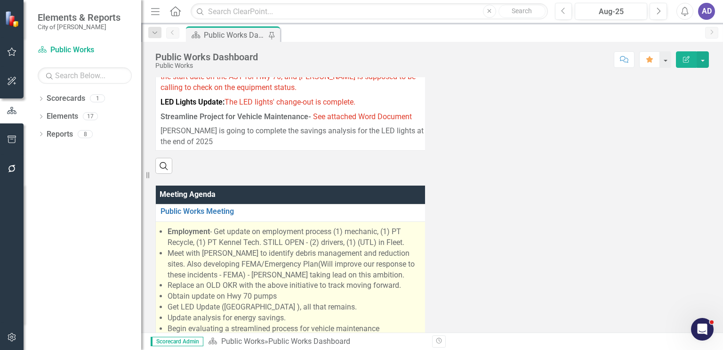
scroll to position [706, 0]
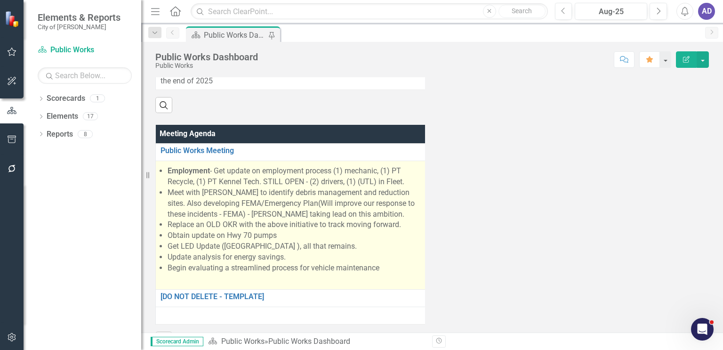
click at [309, 263] on li "Update analysis for energy savings." at bounding box center [297, 257] width 258 height 11
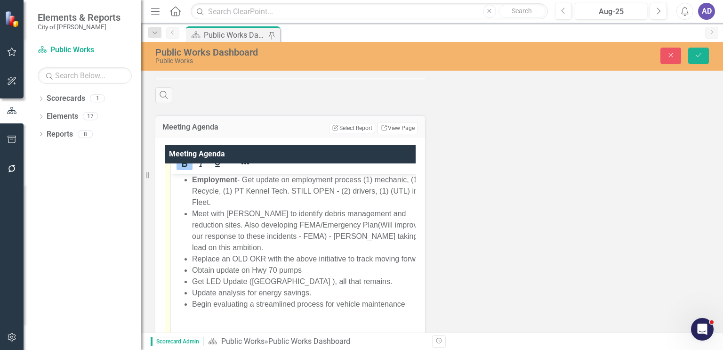
scroll to position [75, 0]
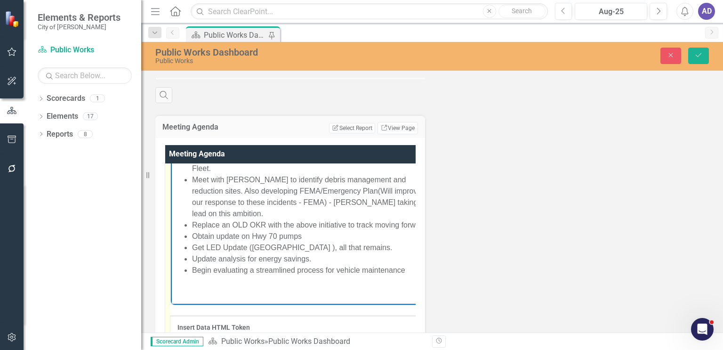
drag, startPoint x: 194, startPoint y: 257, endPoint x: 331, endPoint y: 258, distance: 137.5
click at [331, 258] on li "Update analysis for energy savings." at bounding box center [312, 258] width 241 height 11
copy li "Update analysis for energy savings."
click at [693, 57] on button "Save" at bounding box center [699, 56] width 21 height 16
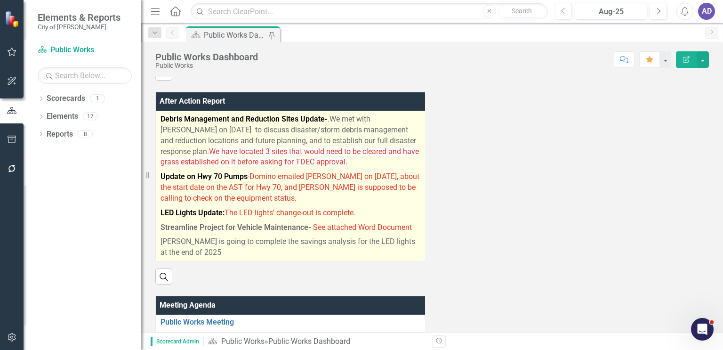
scroll to position [565, 0]
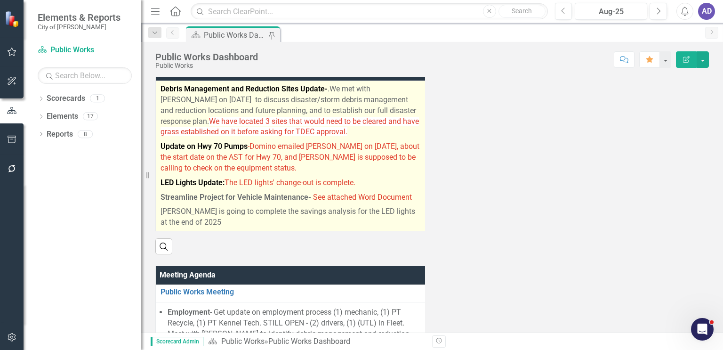
click at [348, 176] on p "Update on Hwy 70 Pumps -Domino emailed [PERSON_NAME] on [DATE], about the start…" at bounding box center [292, 157] width 262 height 36
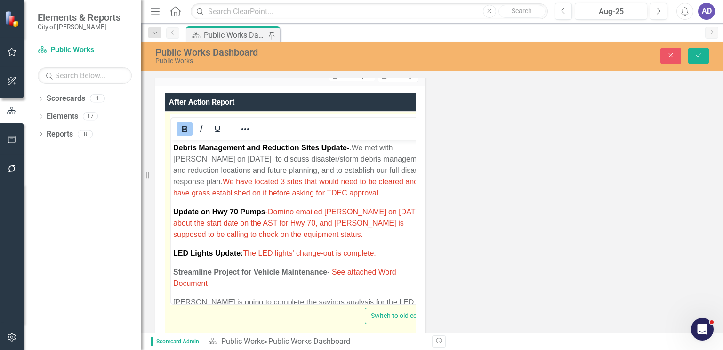
scroll to position [0, 0]
click at [379, 255] on p "LED Lights Update: The LED lights' change-out is complete." at bounding box center [301, 253] width 257 height 11
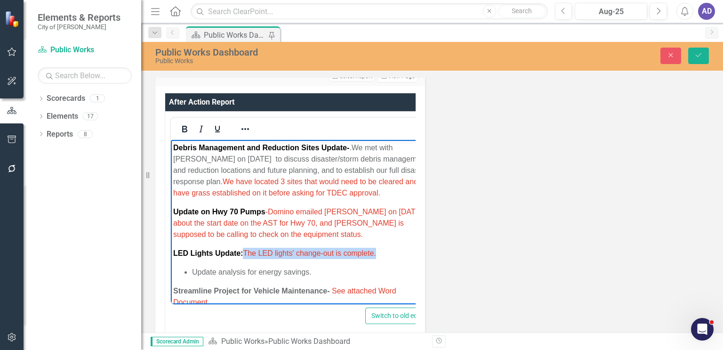
drag, startPoint x: 373, startPoint y: 255, endPoint x: 246, endPoint y: 252, distance: 127.2
click at [246, 252] on span "LED Lights Update: The LED lights' change-out is complete." at bounding box center [274, 253] width 203 height 8
click at [191, 272] on ul "Update analysis for energy savings." at bounding box center [301, 272] width 257 height 11
click at [376, 257] on span "LED Lights Update: The LED lights' change-out is complete." at bounding box center [274, 253] width 203 height 8
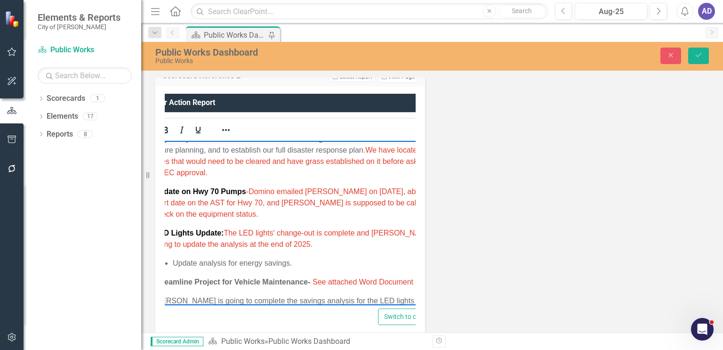
scroll to position [32, 0]
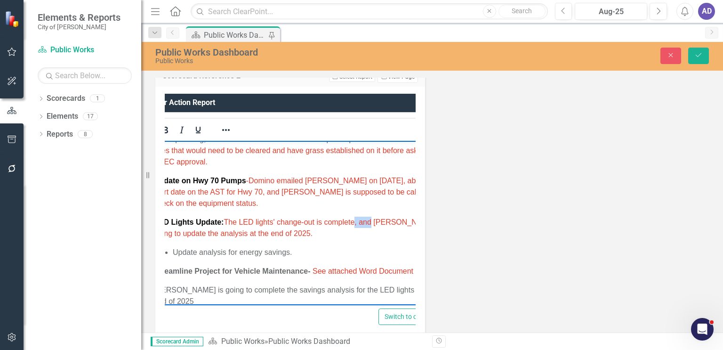
drag, startPoint x: 373, startPoint y: 221, endPoint x: 357, endPoint y: 222, distance: 17.0
click at [357, 222] on span "LED Lights Update: The LED lights' change-out is complete, and [PERSON_NAME] is…" at bounding box center [298, 227] width 289 height 19
drag, startPoint x: 359, startPoint y: 221, endPoint x: 400, endPoint y: 238, distance: 44.2
click at [400, 238] on p "LED Lights Update: The LED lights' change-out is complete [PERSON_NAME] is goin…" at bounding box center [299, 227] width 290 height 23
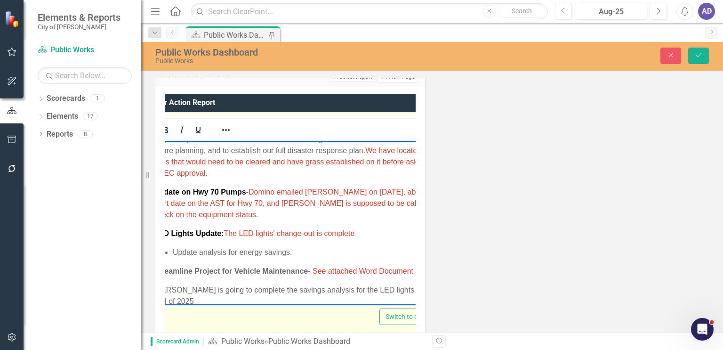
click at [298, 251] on li "Update analysis for energy savings." at bounding box center [309, 251] width 272 height 11
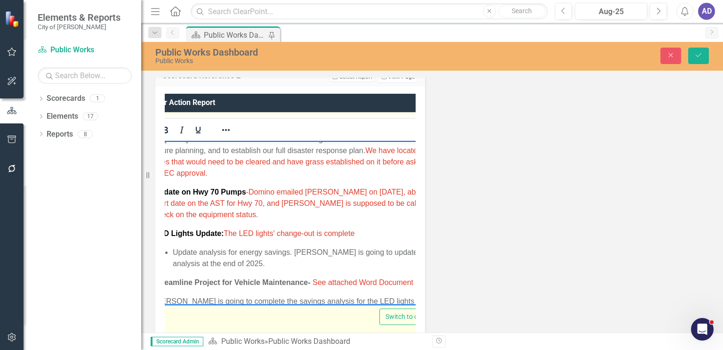
scroll to position [32, 0]
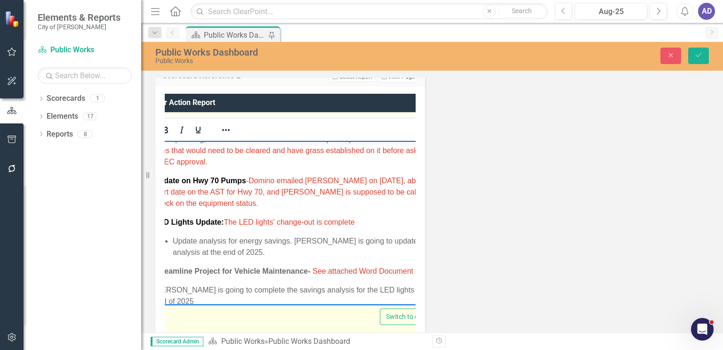
click at [292, 242] on li "Update analysis for energy savings. [PERSON_NAME] is going to update the analys…" at bounding box center [309, 246] width 272 height 23
click at [172, 240] on ul "Update analysis for energy savings- [PERSON_NAME] is going to update the analys…" at bounding box center [300, 246] width 292 height 23
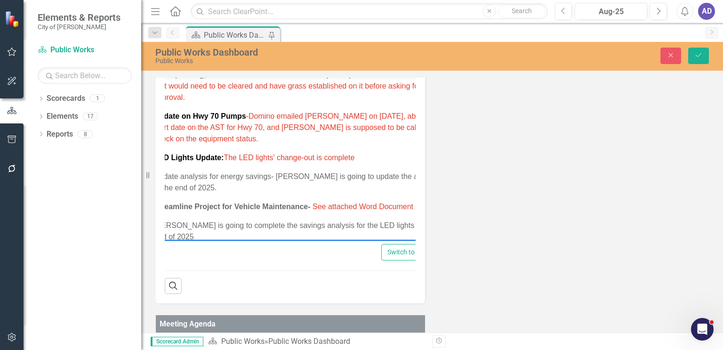
scroll to position [0, 0]
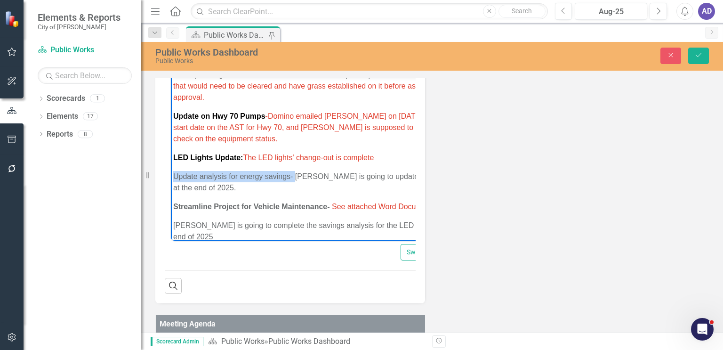
drag, startPoint x: 173, startPoint y: 178, endPoint x: 295, endPoint y: 174, distance: 122.5
click at [295, 174] on p "Update analysis for energy savings- [PERSON_NAME] is going to update the analys…" at bounding box center [319, 181] width 292 height 23
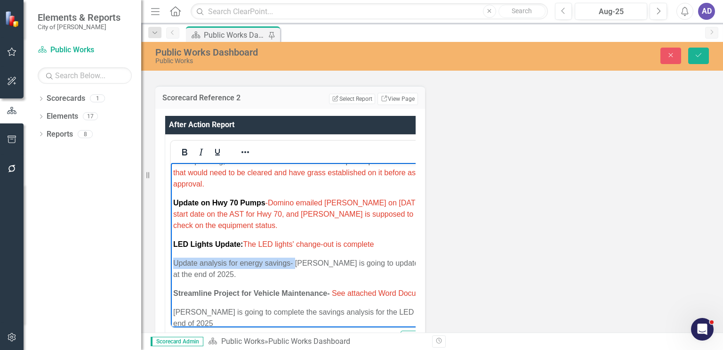
scroll to position [528, 0]
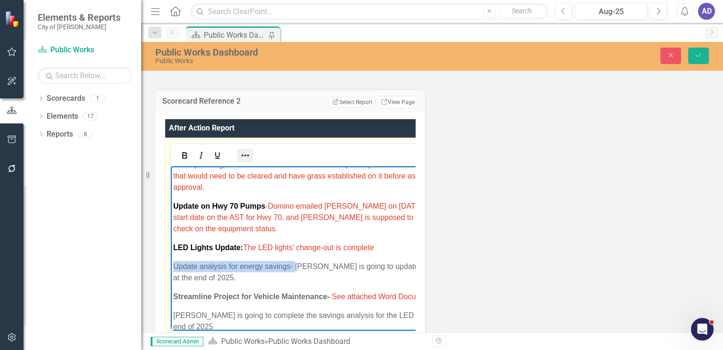
click at [245, 159] on icon "Reveal or hide additional toolbar items" at bounding box center [245, 155] width 11 height 11
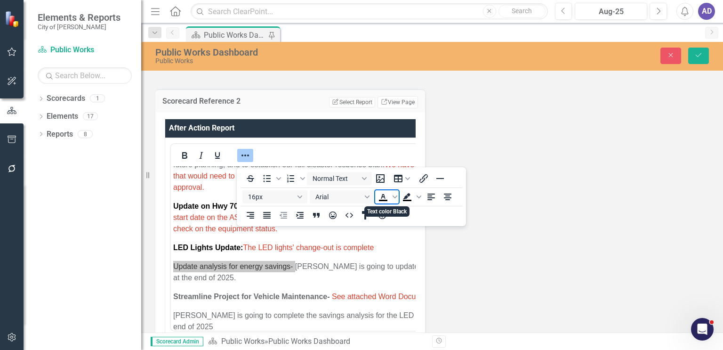
click at [384, 197] on icon "Text color Black" at bounding box center [383, 196] width 11 height 11
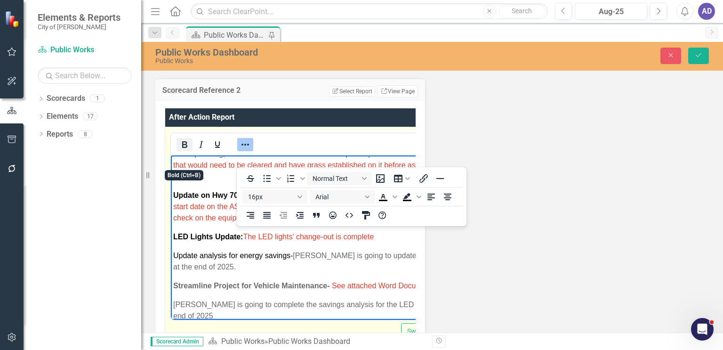
click at [187, 150] on icon "Bold" at bounding box center [184, 144] width 11 height 11
click at [242, 146] on icon "Reveal or hide additional toolbar items" at bounding box center [246, 145] width 8 height 2
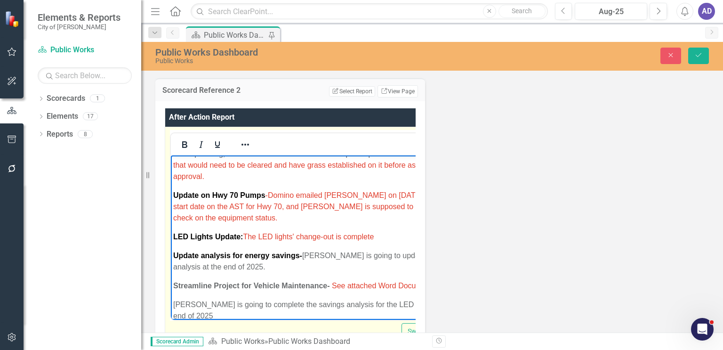
click at [327, 267] on p "Update analysis for energy savings- [PERSON_NAME] is going to update the analys…" at bounding box center [319, 261] width 293 height 23
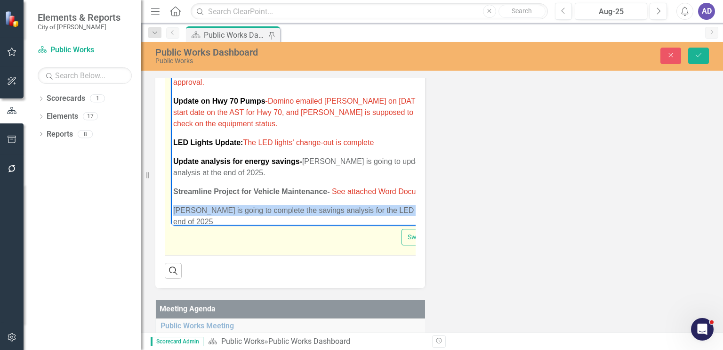
scroll to position [0, 63]
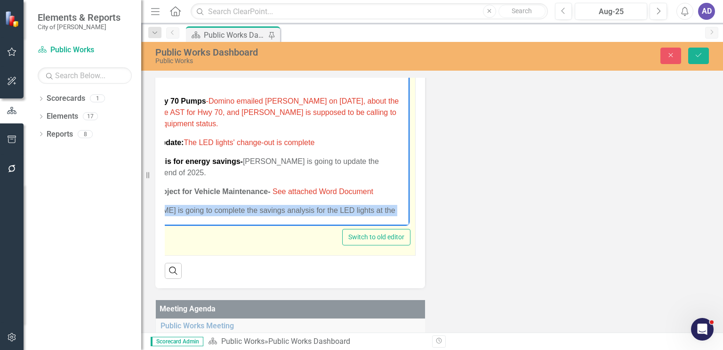
drag, startPoint x: 113, startPoint y: 208, endPoint x: 424, endPoint y: 203, distance: 310.4
click at [410, 203] on html "Debris Management and Reduction Sites Update- .We met with [PERSON_NAME] on [DA…" at bounding box center [261, 133] width 298 height 208
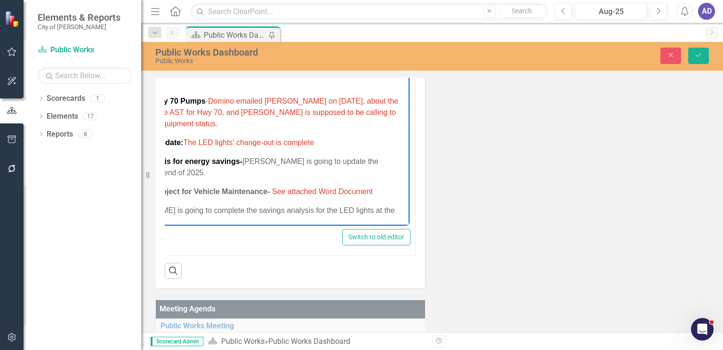
scroll to position [0, 8]
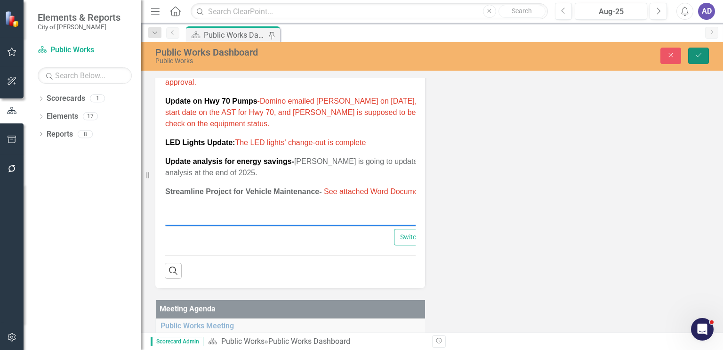
click at [700, 58] on button "Save" at bounding box center [699, 56] width 21 height 16
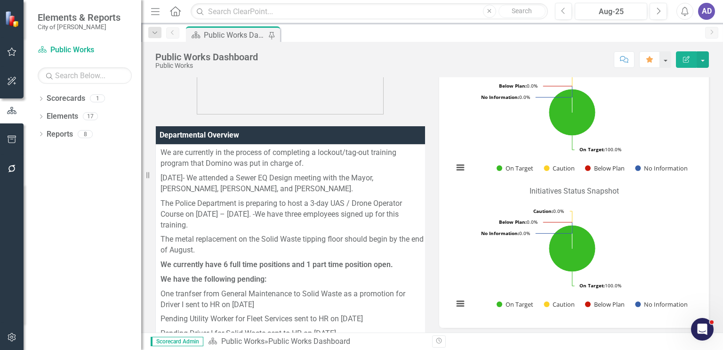
scroll to position [0, 0]
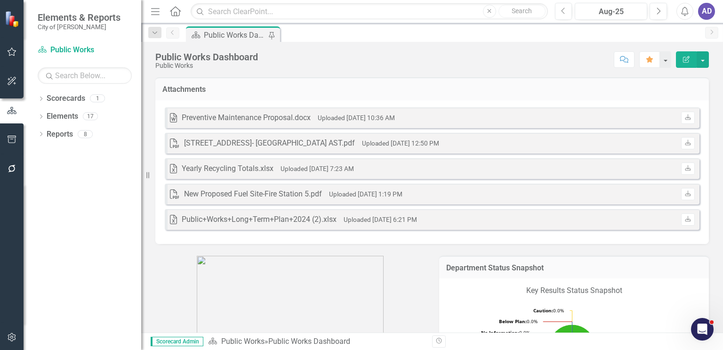
click at [170, 15] on icon "Home" at bounding box center [175, 11] width 12 height 10
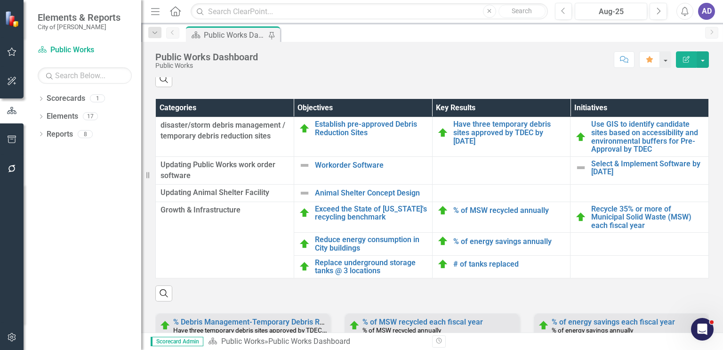
scroll to position [989, 0]
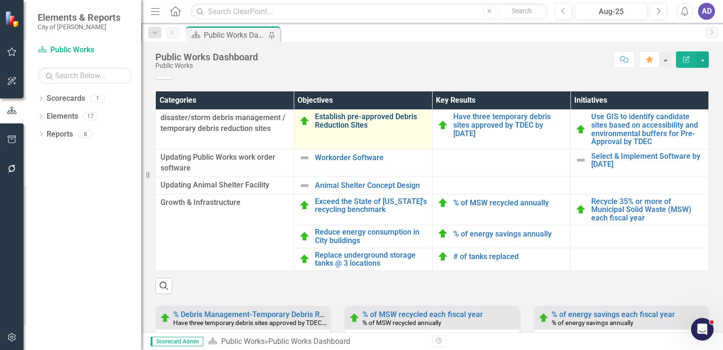
click at [361, 129] on link "Establish pre-approved Debris Reduction Sites" at bounding box center [371, 121] width 113 height 16
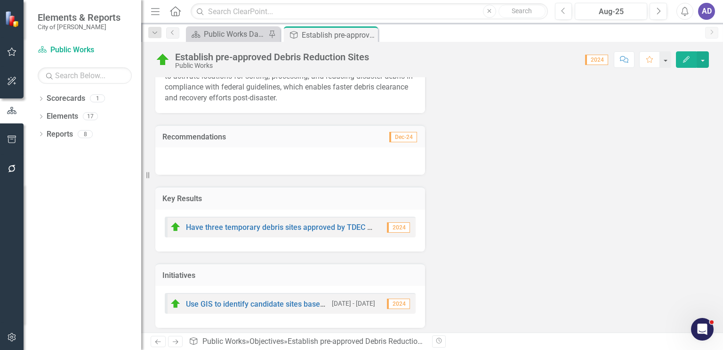
scroll to position [114, 0]
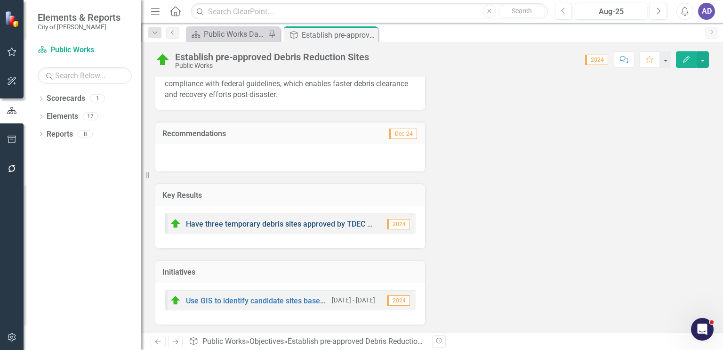
click at [298, 223] on link "Have three temporary debris sites approved by TDEC by [DATE]" at bounding box center [292, 223] width 213 height 9
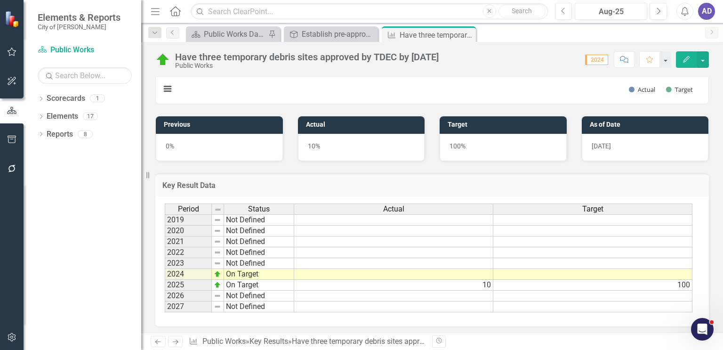
scroll to position [215, 0]
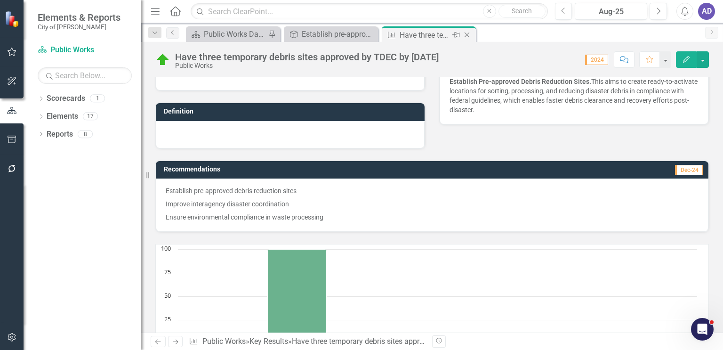
click at [469, 35] on icon "Close" at bounding box center [466, 35] width 9 height 8
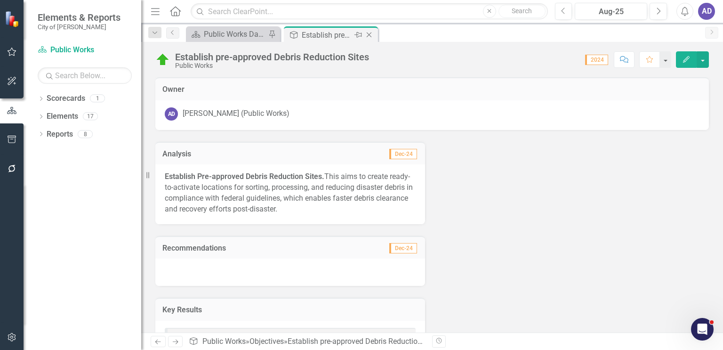
click at [371, 33] on icon "Close" at bounding box center [369, 35] width 9 height 8
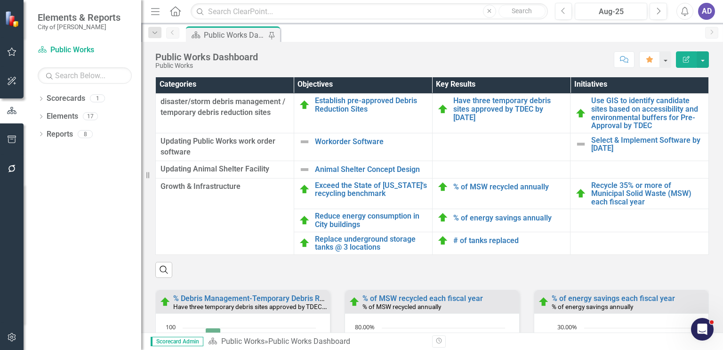
scroll to position [989, 0]
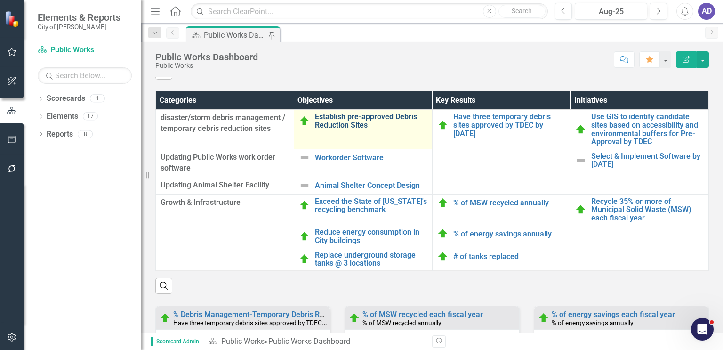
click at [348, 129] on link "Establish pre-approved Debris Reduction Sites" at bounding box center [371, 121] width 113 height 16
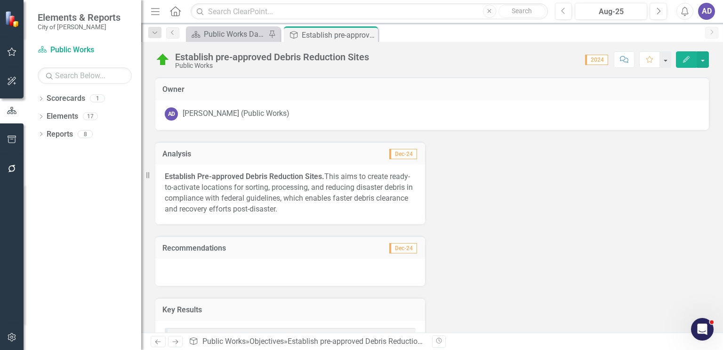
click at [236, 57] on div "Establish pre-approved Debris Reduction Sites" at bounding box center [272, 57] width 194 height 10
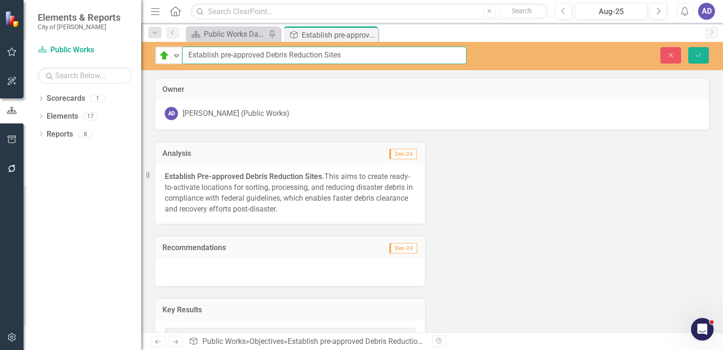
drag, startPoint x: 186, startPoint y: 55, endPoint x: 266, endPoint y: 56, distance: 79.6
click at [266, 56] on input "Establish pre-approved Debris Reduction Sites" at bounding box center [324, 55] width 284 height 17
type input "Locate Three Debris Reduction Sites"
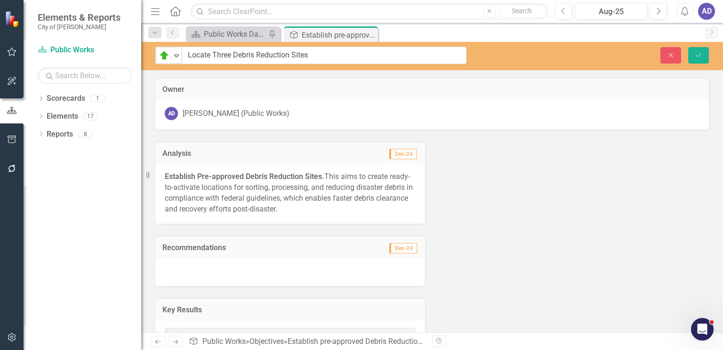
drag, startPoint x: 166, startPoint y: 175, endPoint x: 178, endPoint y: 176, distance: 11.8
click at [178, 176] on strong "Establish Pre-approved Debris Reduction Sites." at bounding box center [245, 176] width 160 height 9
click at [167, 174] on strong "Establish Pre-approved Debris Reduction Sites." at bounding box center [245, 176] width 160 height 9
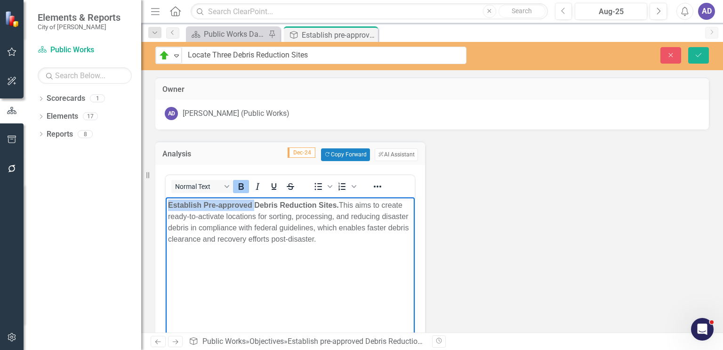
drag, startPoint x: 170, startPoint y: 206, endPoint x: 254, endPoint y: 206, distance: 84.3
click at [254, 206] on strong "Establish Pre-approved Debris Reduction Sites." at bounding box center [253, 205] width 171 height 8
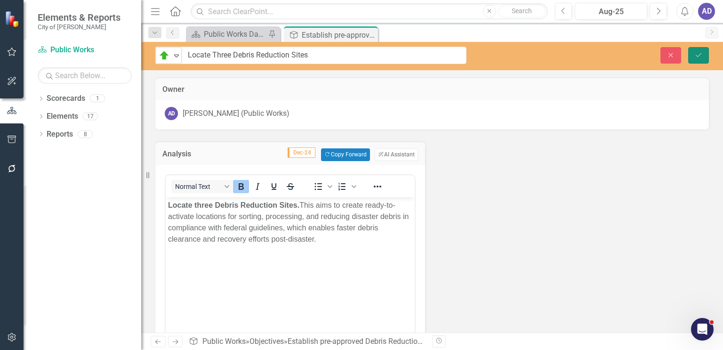
click at [695, 57] on icon "Save" at bounding box center [699, 55] width 8 height 7
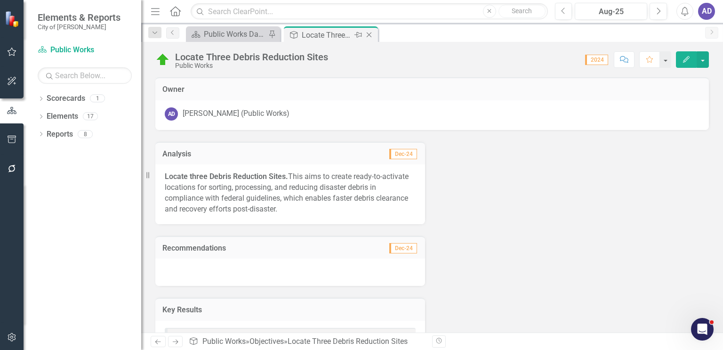
click at [369, 33] on icon "Close" at bounding box center [369, 35] width 9 height 8
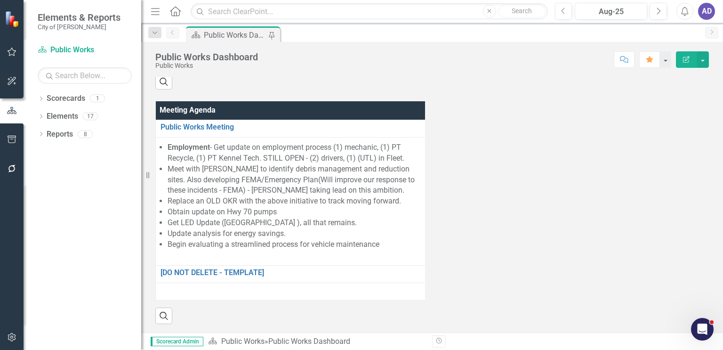
scroll to position [942, 0]
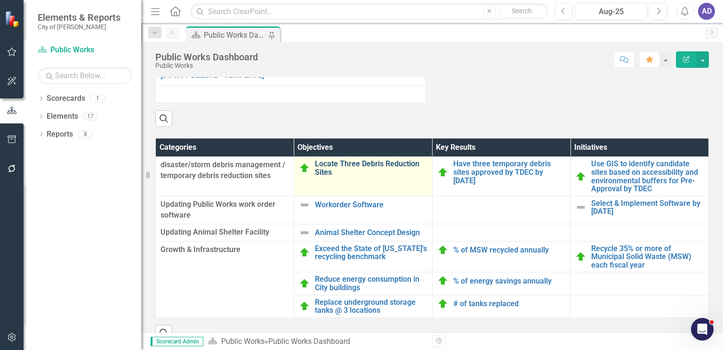
click at [354, 176] on link "Locate Three Debris Reduction Sites" at bounding box center [371, 168] width 113 height 16
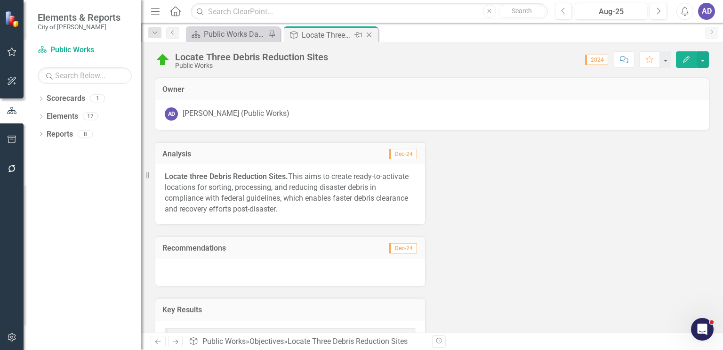
click at [368, 35] on icon at bounding box center [369, 34] width 5 height 5
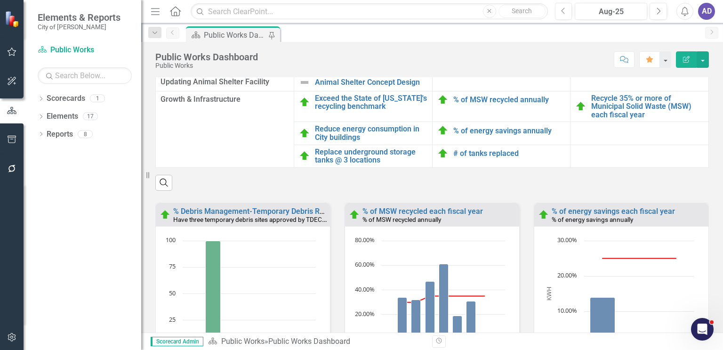
scroll to position [1177, 0]
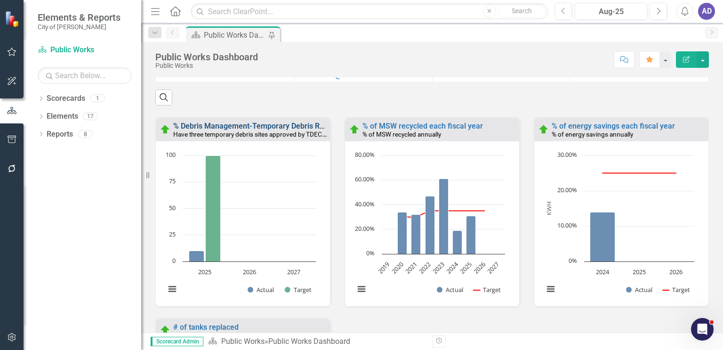
click at [277, 130] on link "% Debris Management-Temporary Debris Reduction Sites" at bounding box center [270, 126] width 195 height 9
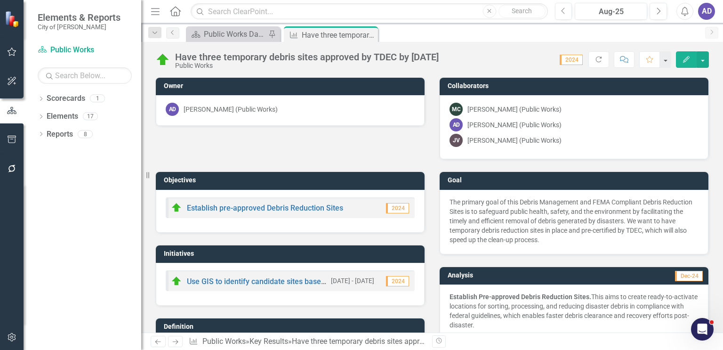
scroll to position [94, 0]
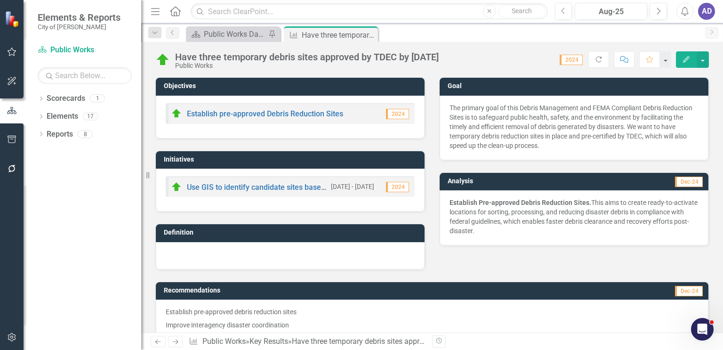
click at [473, 206] on p "Establish Pre-approved Debris Reduction Sites. This aims to create ready-to-act…" at bounding box center [574, 217] width 249 height 38
click at [472, 206] on p "Establish Pre-approved Debris Reduction Sites. This aims to create ready-to-act…" at bounding box center [574, 217] width 249 height 38
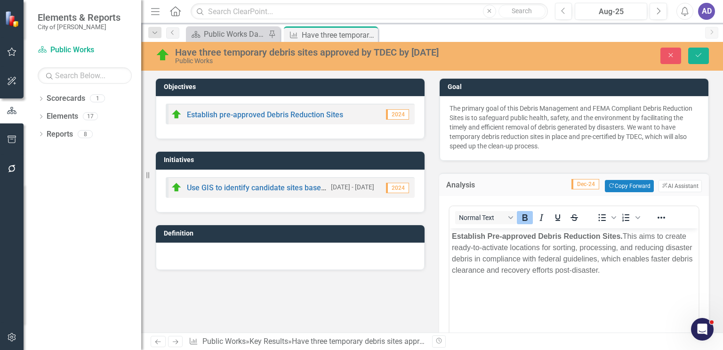
scroll to position [0, 0]
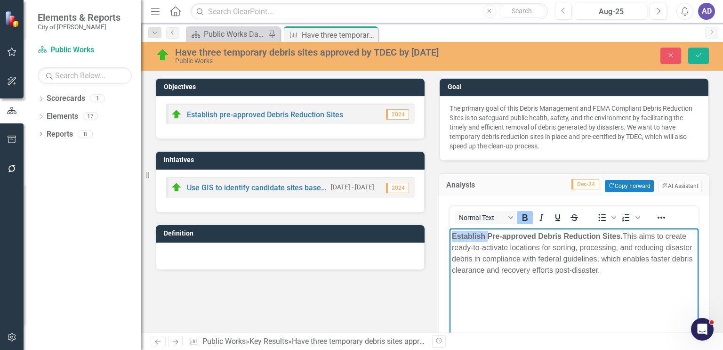
drag, startPoint x: 453, startPoint y: 234, endPoint x: 488, endPoint y: 235, distance: 34.9
click at [488, 235] on strong "Establish Pre-approved Debris Reduction Sites." at bounding box center [537, 236] width 171 height 8
drag, startPoint x: 498, startPoint y: 236, endPoint x: 549, endPoint y: 239, distance: 50.4
click at [549, 239] on strong "Locate three Pre-approved Debris Reduction Sites." at bounding box center [543, 236] width 182 height 8
click at [580, 235] on strong "Locate three Debris Reduction Sites." at bounding box center [517, 236] width 131 height 8
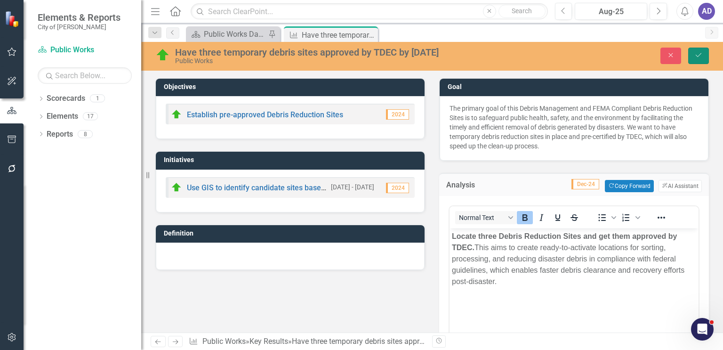
click at [702, 55] on icon "Save" at bounding box center [699, 55] width 8 height 7
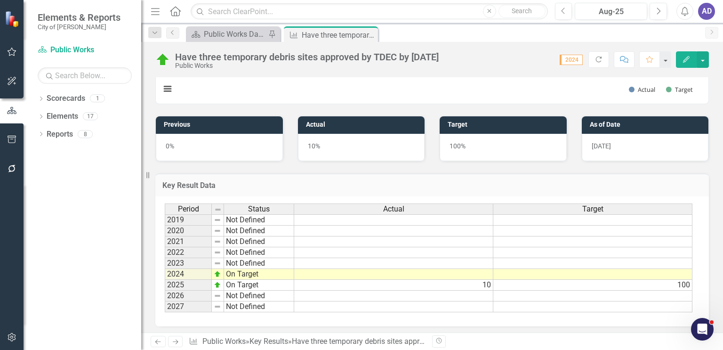
scroll to position [168, 0]
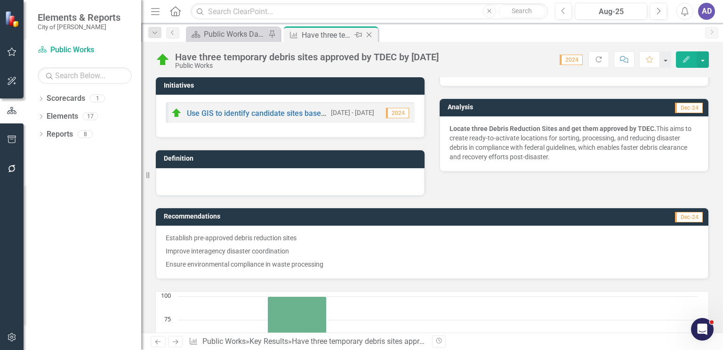
click at [370, 36] on icon "Close" at bounding box center [369, 35] width 9 height 8
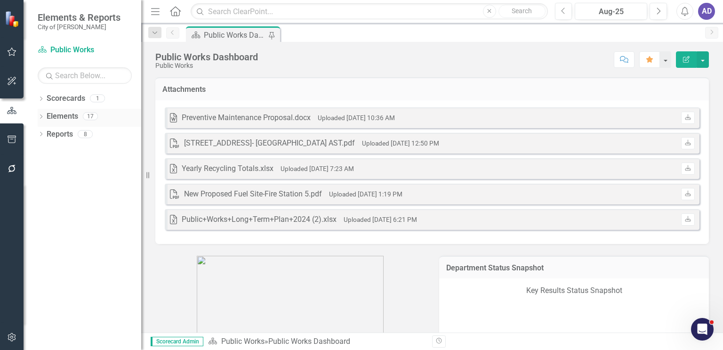
click at [69, 116] on link "Elements" at bounding box center [63, 116] width 32 height 11
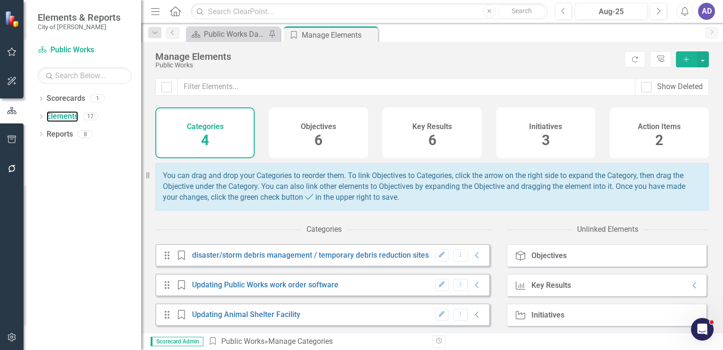
scroll to position [36, 0]
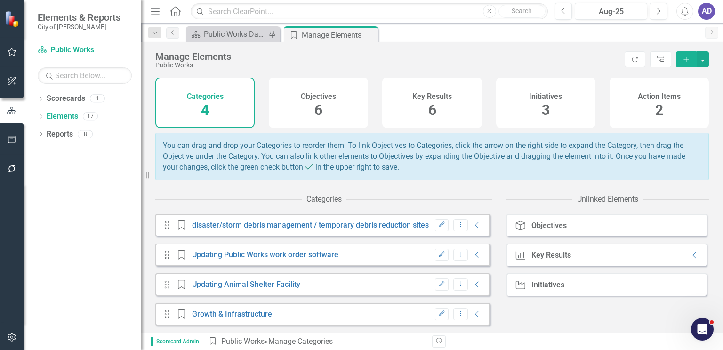
click at [316, 92] on h4 "Objectives" at bounding box center [318, 96] width 35 height 8
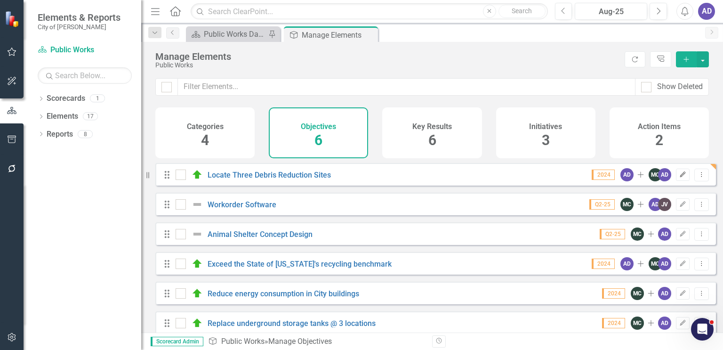
click at [676, 181] on button "Edit" at bounding box center [683, 175] width 14 height 12
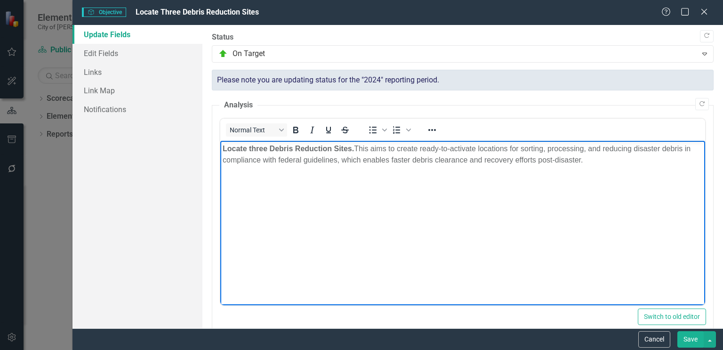
click at [589, 162] on p "Locate three Debris Reduction Sites. This aims to create ready-to-activate loca…" at bounding box center [463, 154] width 480 height 23
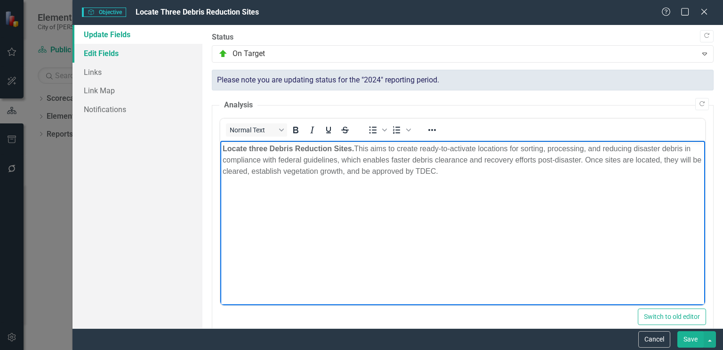
click at [116, 55] on link "Edit Fields" at bounding box center [138, 53] width 130 height 19
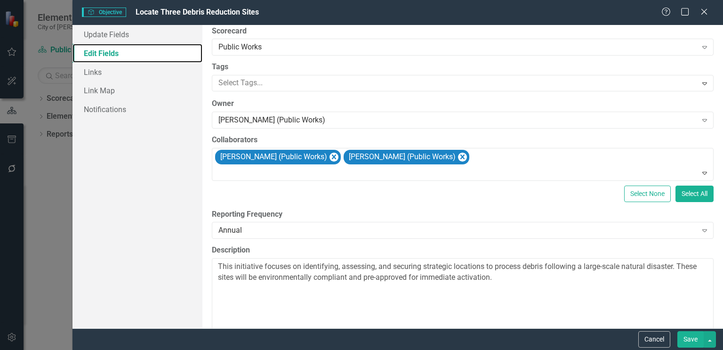
scroll to position [101, 0]
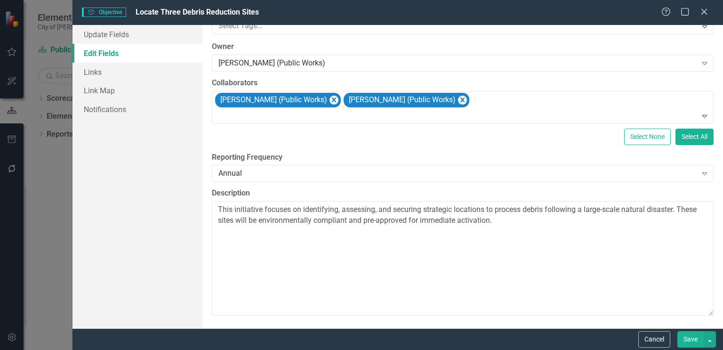
click at [689, 336] on button "Save" at bounding box center [691, 339] width 26 height 16
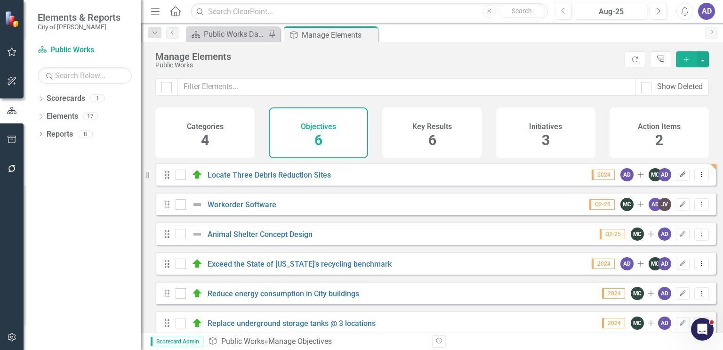
click at [680, 178] on icon "Edit" at bounding box center [683, 175] width 7 height 6
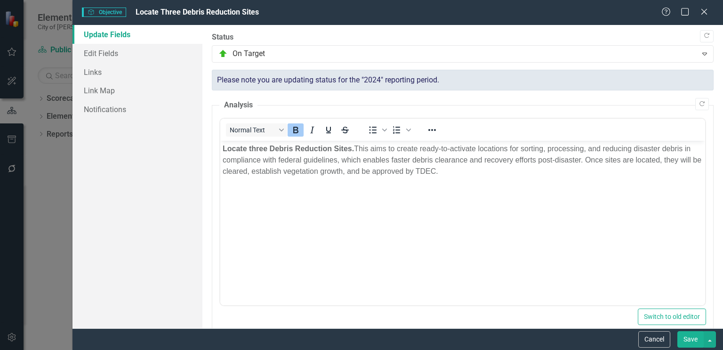
scroll to position [0, 0]
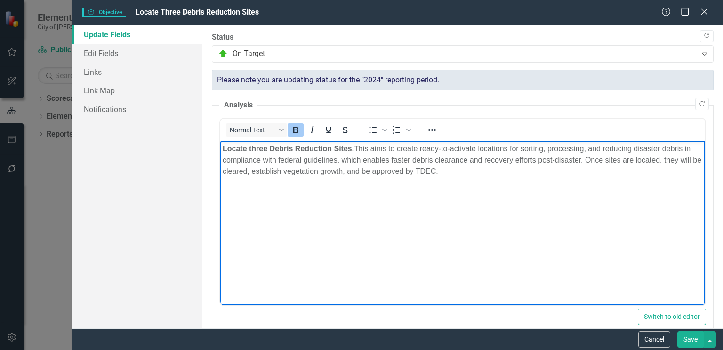
drag, startPoint x: 451, startPoint y: 173, endPoint x: 236, endPoint y: 158, distance: 214.8
click at [220, 154] on html "Locate three Debris Reduction Sites. This aims to create ready-to-activate loca…" at bounding box center [462, 211] width 485 height 141
copy p "Locate three Debris Reduction Sites. This aims to create ready-to-activate loca…"
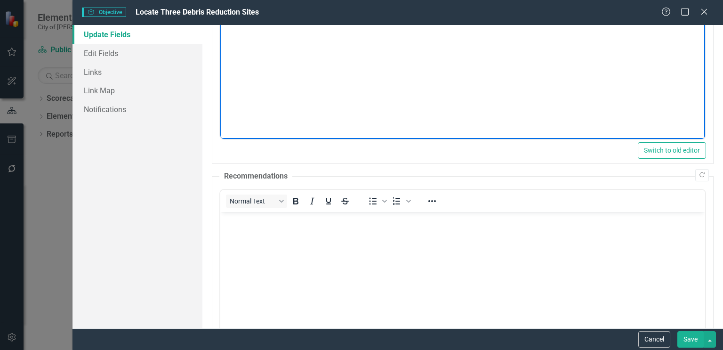
scroll to position [188, 0]
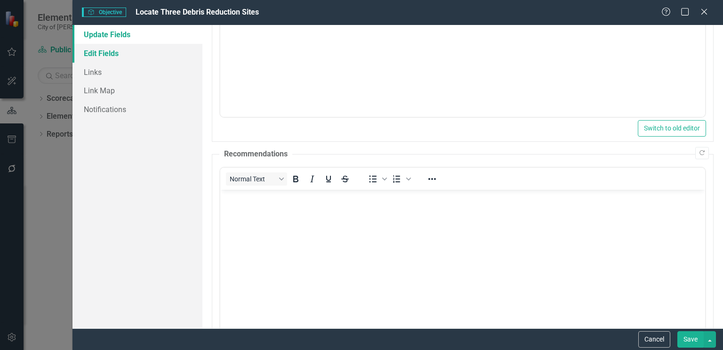
click at [96, 55] on link "Edit Fields" at bounding box center [138, 53] width 130 height 19
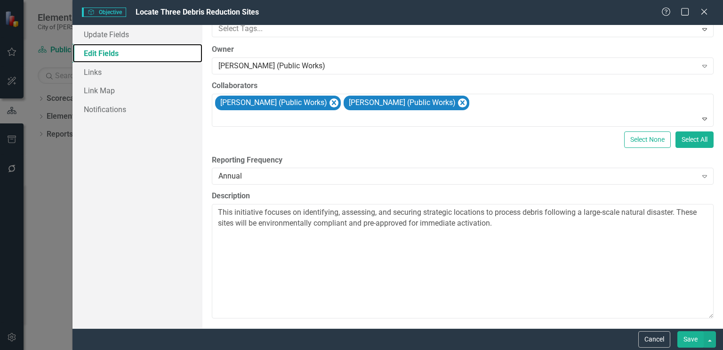
scroll to position [101, 0]
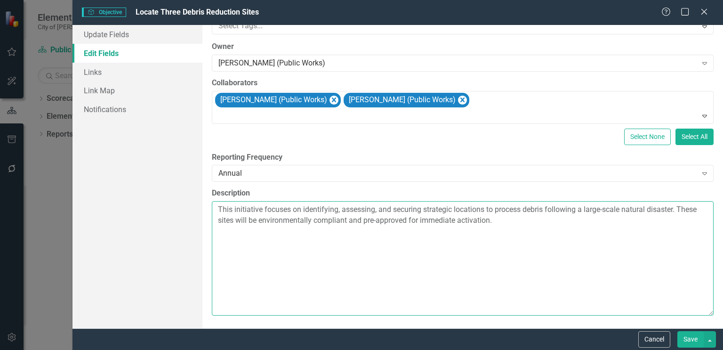
click at [500, 221] on textarea "This initiative focuses on identifying, assessing, and securing strategic locat…" at bounding box center [463, 258] width 502 height 114
paste textarea "Locate three Debris Reduction Sites. This aims to create ready-to-activate loca…"
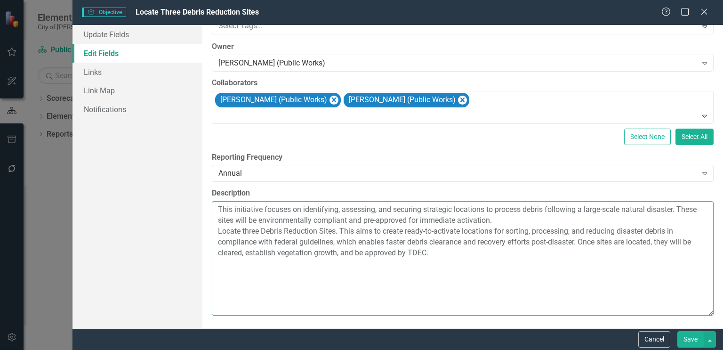
click at [499, 220] on textarea "This initiative focuses on identifying, assessing, and securing strategic locat…" at bounding box center [463, 258] width 502 height 114
drag, startPoint x: 243, startPoint y: 229, endPoint x: 337, endPoint y: 230, distance: 94.2
click at [337, 230] on textarea "This initiative focuses on identifying, assessing, and securing strategic locat…" at bounding box center [463, 258] width 502 height 114
click at [340, 211] on textarea "This initiative focuses on identifying, assessing, and securing strategic locat…" at bounding box center [463, 258] width 502 height 114
paste textarea "three Debris Reduction Sites"
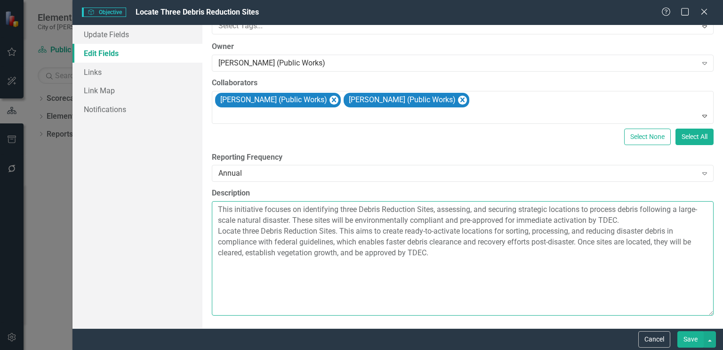
drag, startPoint x: 412, startPoint y: 252, endPoint x: 215, endPoint y: 231, distance: 198.4
click at [215, 231] on textarea "This initiative focuses on identifying three Debris Reduction Sites, assessing,…" at bounding box center [463, 258] width 502 height 114
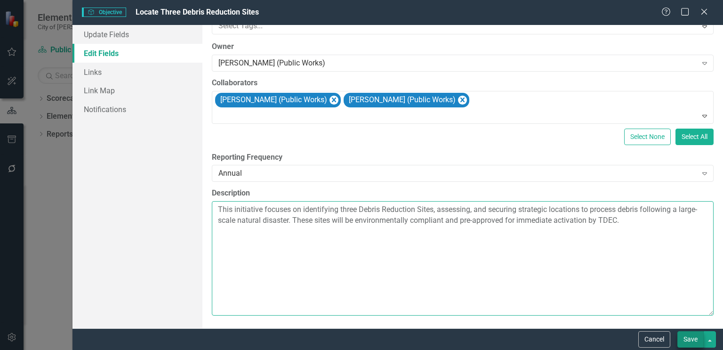
type textarea "This initiative focuses on identifying three Debris Reduction Sites, assessing,…"
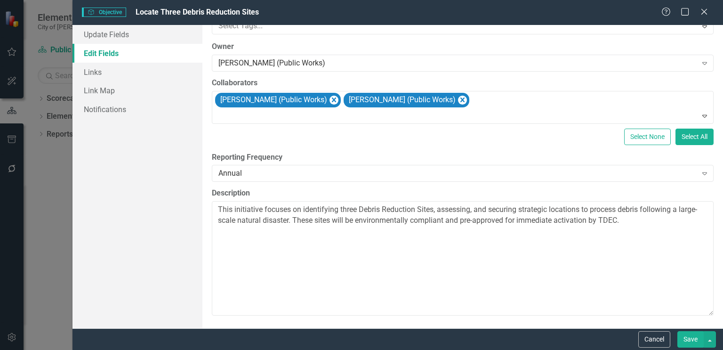
click at [691, 339] on button "Save" at bounding box center [691, 339] width 26 height 16
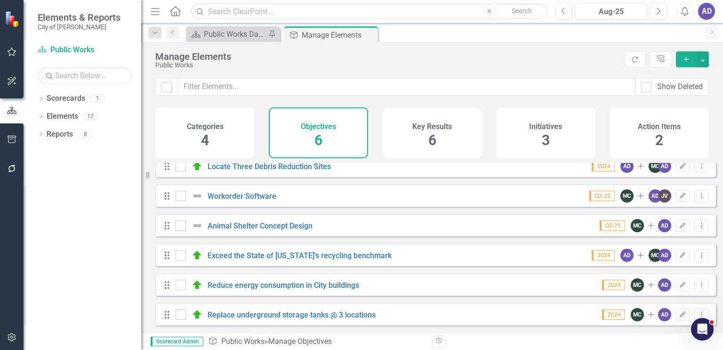
scroll to position [0, 0]
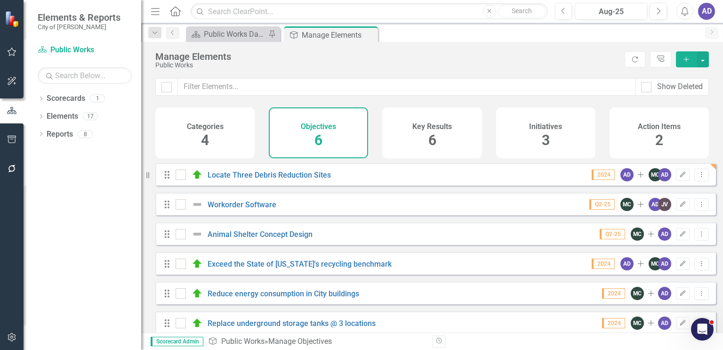
click at [430, 129] on h4 "Key Results" at bounding box center [433, 126] width 40 height 8
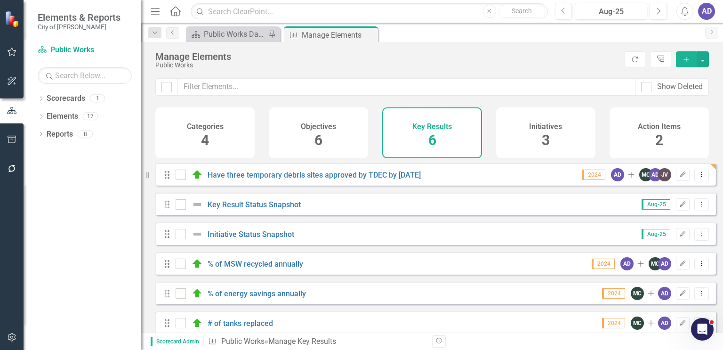
click at [551, 128] on h4 "Initiatives" at bounding box center [545, 126] width 33 height 8
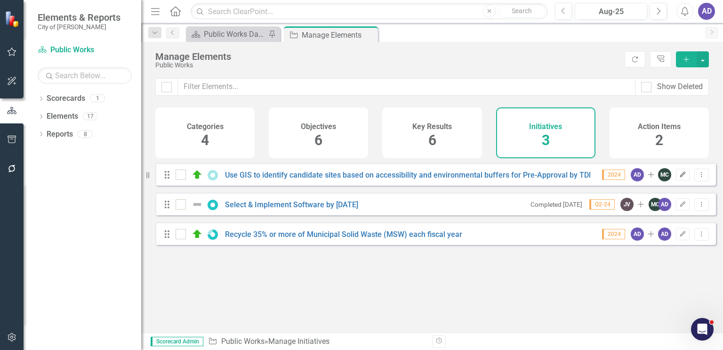
click at [680, 178] on icon "Edit" at bounding box center [683, 175] width 7 height 6
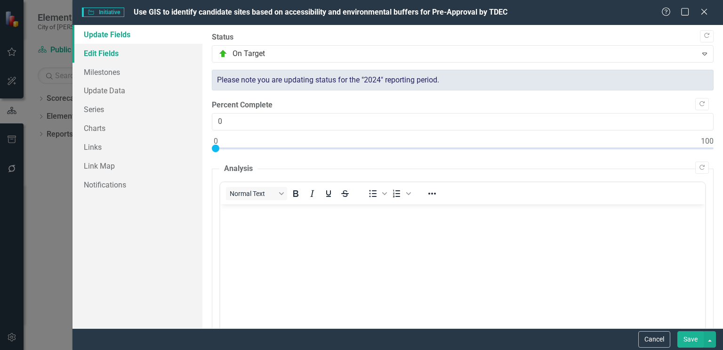
click at [101, 56] on link "Edit Fields" at bounding box center [138, 53] width 130 height 19
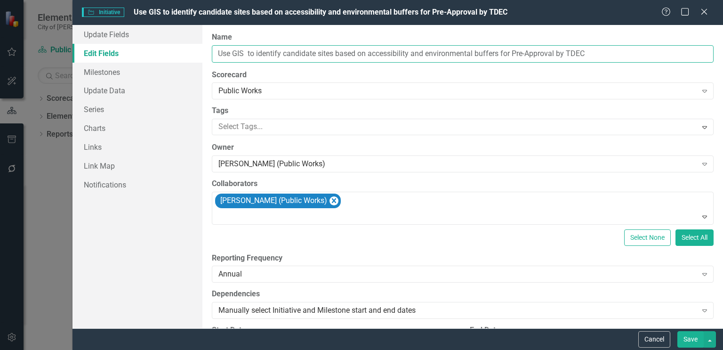
click at [283, 54] on input "Use GIS to identify candidate sites based on accessibility and environmental bu…" at bounding box center [463, 53] width 502 height 17
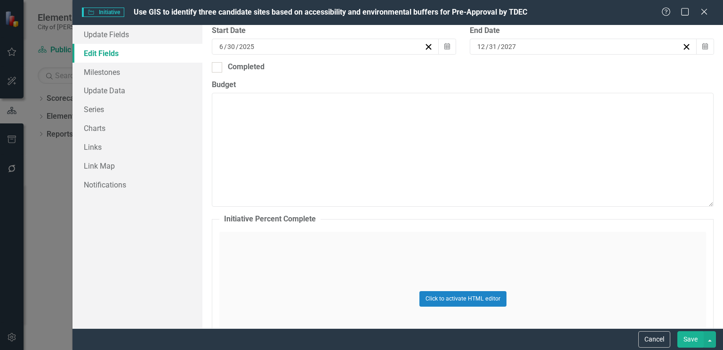
scroll to position [377, 0]
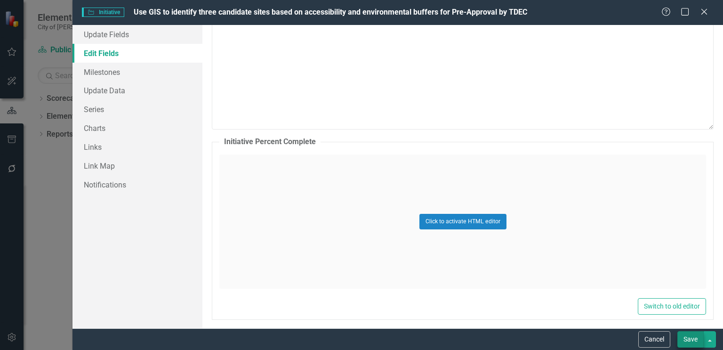
type input "Use GIS to identify three candidate sites based on accessibility and environmen…"
click at [689, 340] on button "Save" at bounding box center [691, 339] width 26 height 16
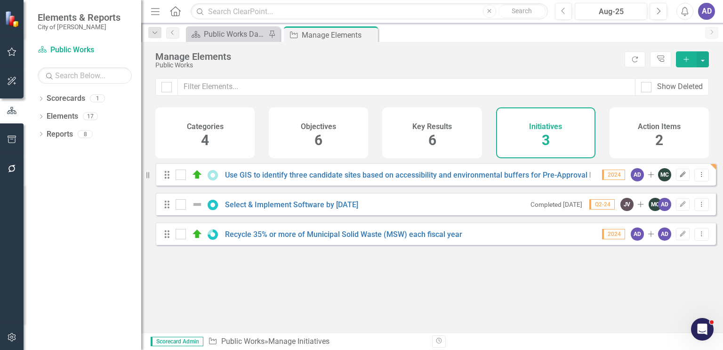
click at [680, 178] on icon "Edit" at bounding box center [683, 175] width 7 height 6
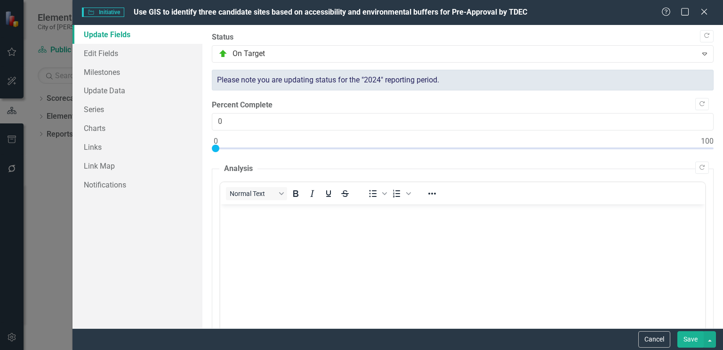
scroll to position [0, 0]
click at [107, 68] on link "Milestones" at bounding box center [138, 72] width 130 height 19
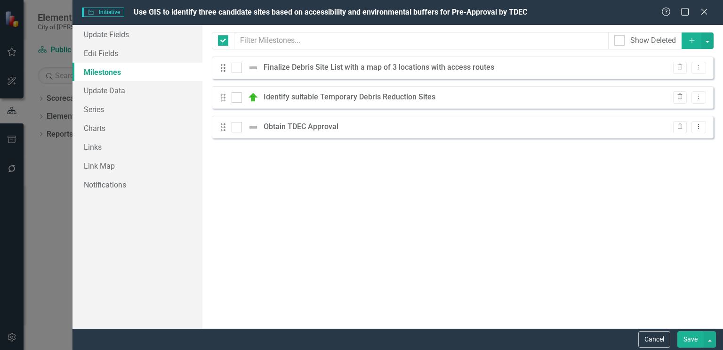
checkbox input "false"
click at [689, 344] on button "Save" at bounding box center [691, 339] width 26 height 16
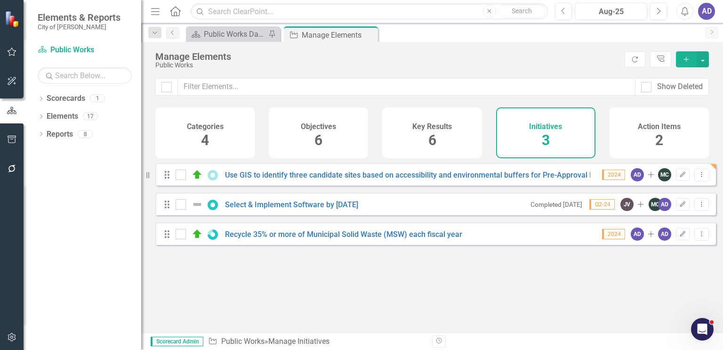
click at [173, 11] on icon "Home" at bounding box center [175, 11] width 12 height 10
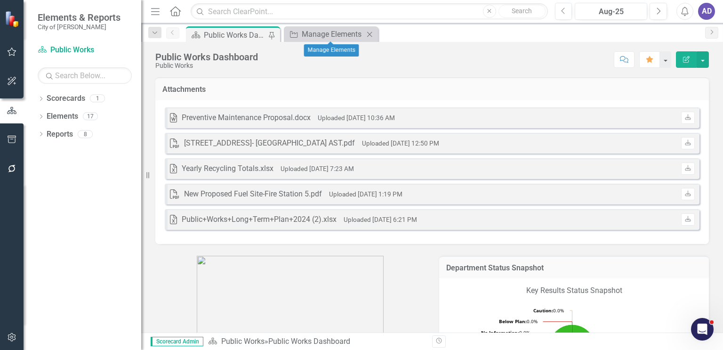
click at [370, 34] on icon at bounding box center [369, 34] width 5 height 5
click at [68, 135] on link "Reports" at bounding box center [60, 134] width 26 height 11
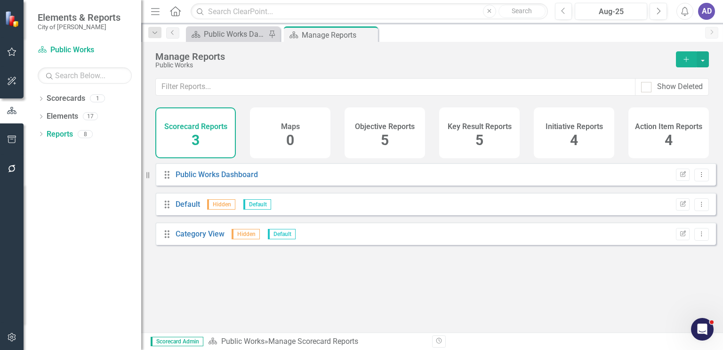
click at [173, 14] on icon "Home" at bounding box center [175, 11] width 12 height 10
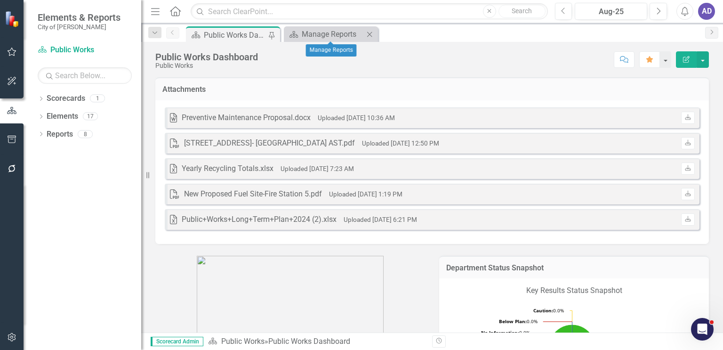
click at [371, 34] on icon "Close" at bounding box center [369, 35] width 9 height 8
click at [705, 13] on div "AD" at bounding box center [706, 11] width 17 height 17
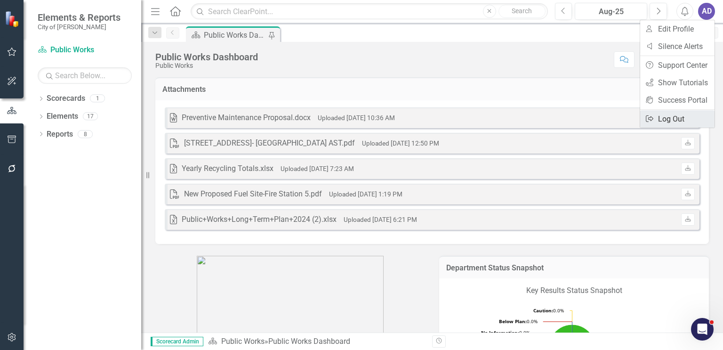
click at [678, 117] on link "Logout Log Out" at bounding box center [677, 118] width 74 height 17
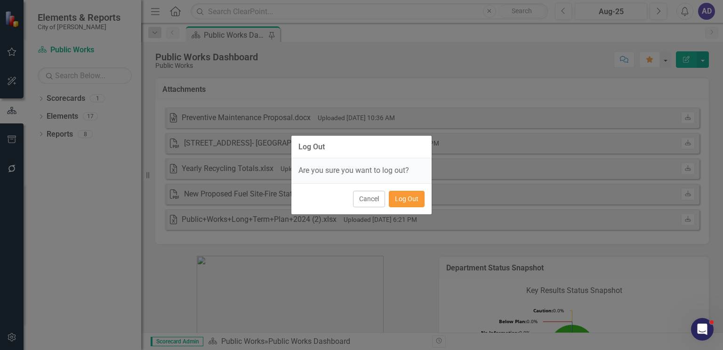
click at [406, 197] on button "Log Out" at bounding box center [407, 199] width 36 height 16
